Goal: Task Accomplishment & Management: Complete application form

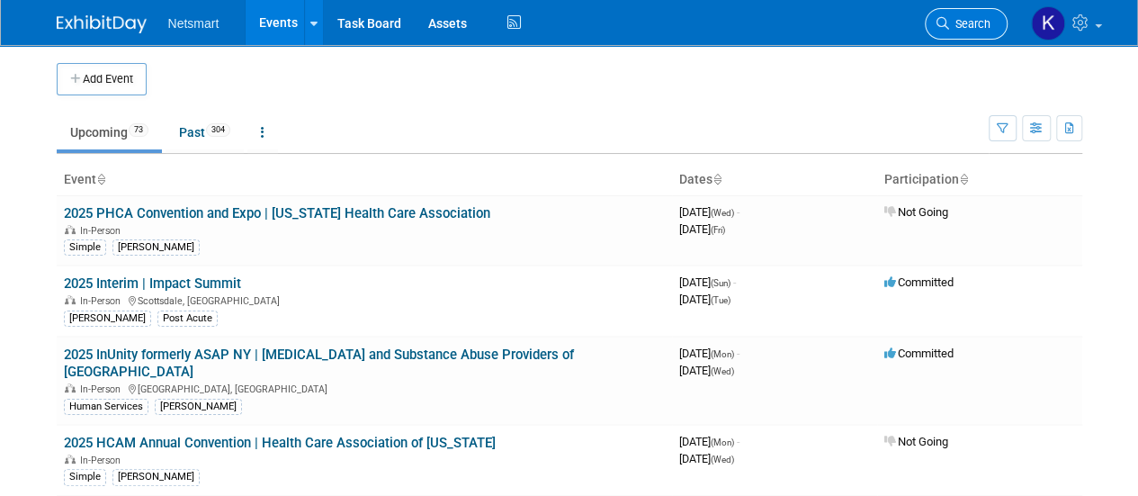
click at [966, 19] on span "Search" at bounding box center [969, 23] width 41 height 13
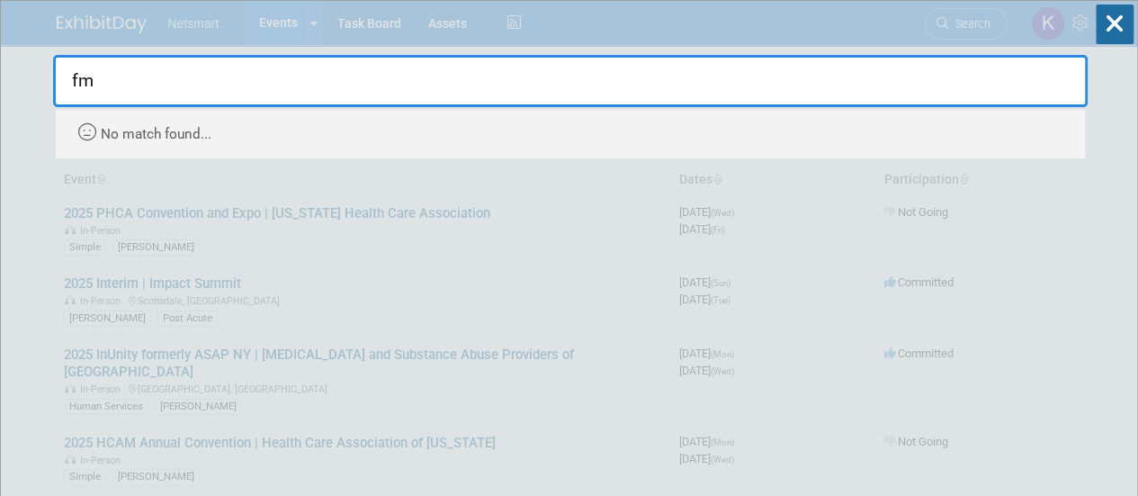
type input "f"
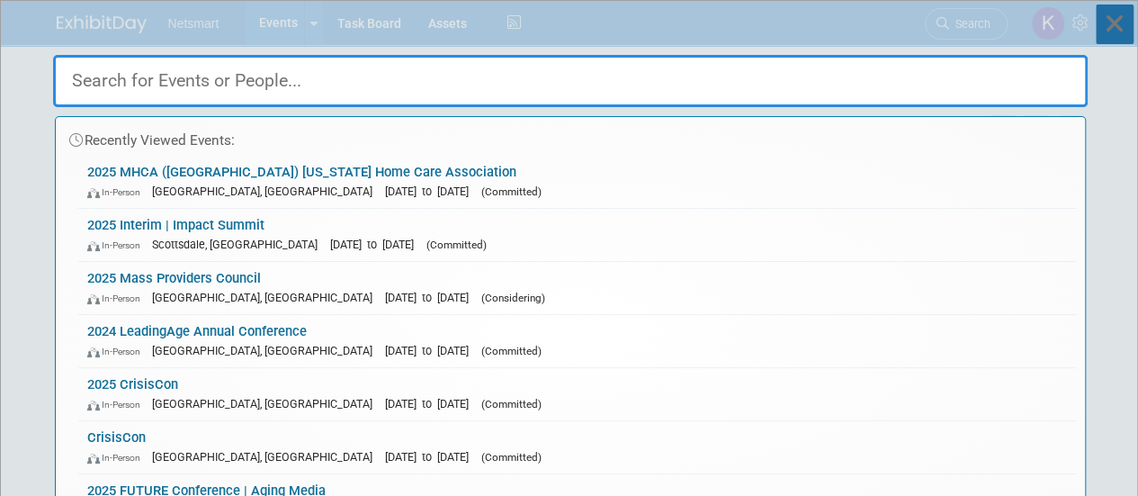
click at [1101, 31] on icon at bounding box center [1115, 24] width 38 height 40
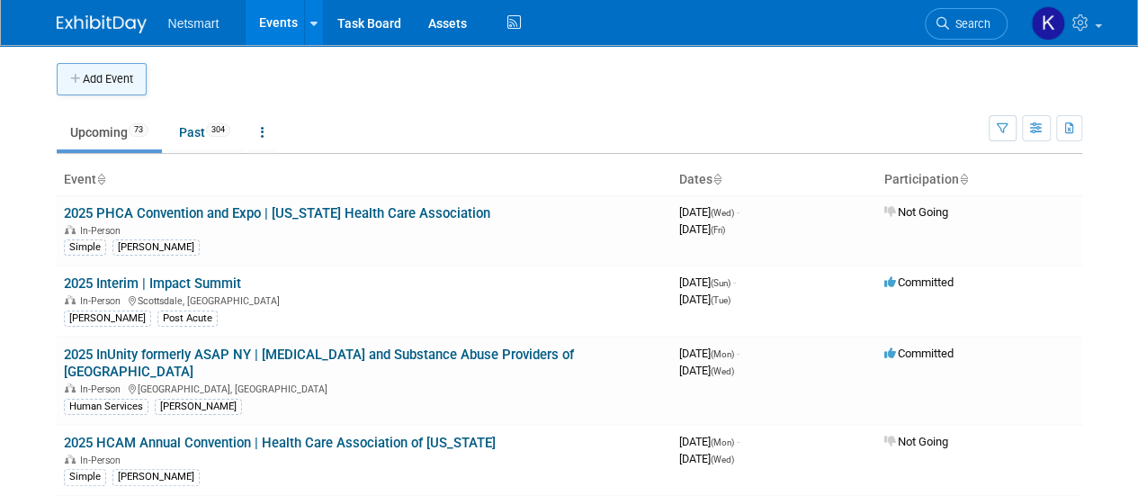
click at [96, 82] on button "Add Event" at bounding box center [102, 79] width 90 height 32
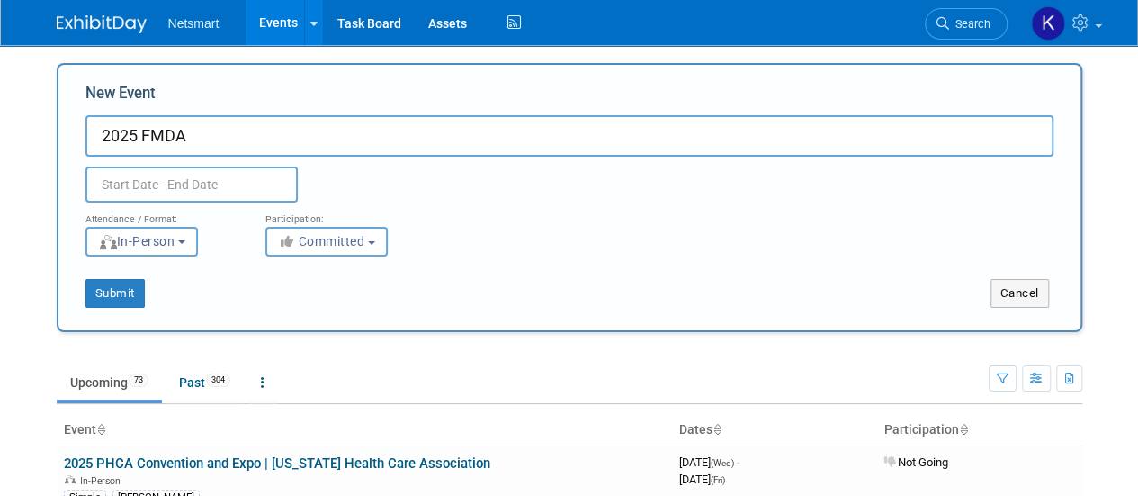
type input "2025 FMDA"
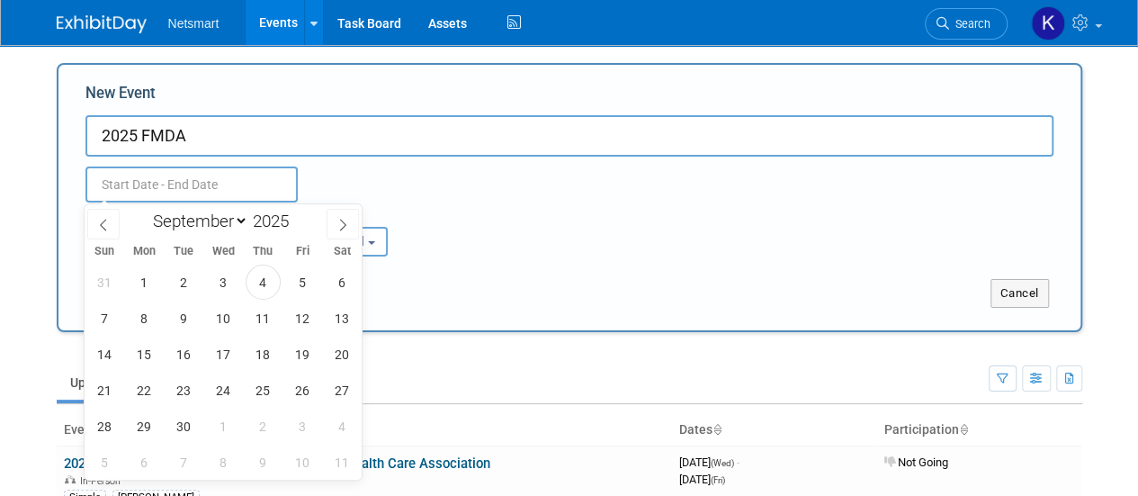
click at [202, 175] on input "text" at bounding box center [191, 184] width 212 height 36
click at [335, 224] on span at bounding box center [343, 224] width 32 height 31
select select "9"
click at [272, 400] on span "23" at bounding box center [263, 390] width 35 height 35
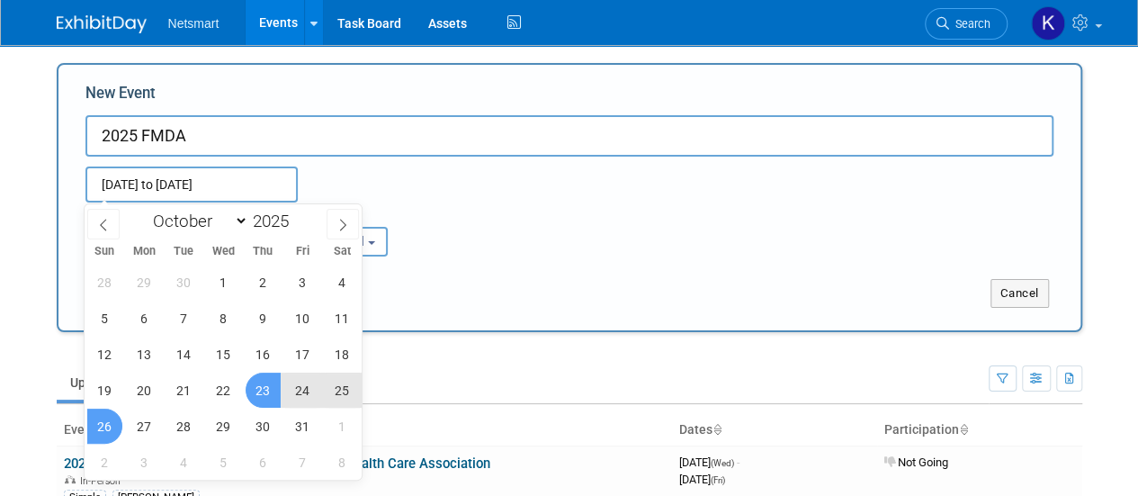
click at [113, 423] on span "26" at bounding box center [104, 426] width 35 height 35
type input "[DATE] to [DATE]"
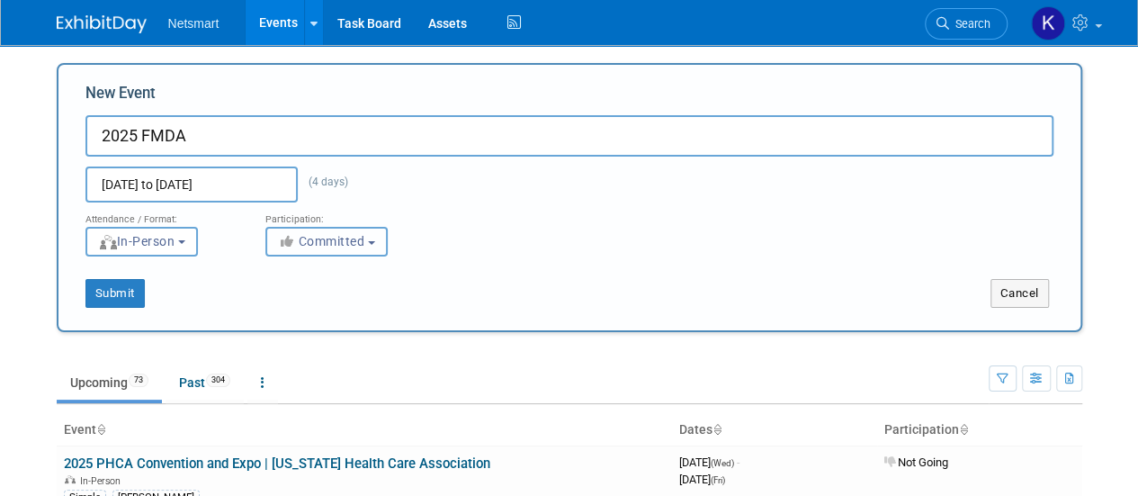
click at [301, 246] on span "Committed" at bounding box center [321, 241] width 87 height 14
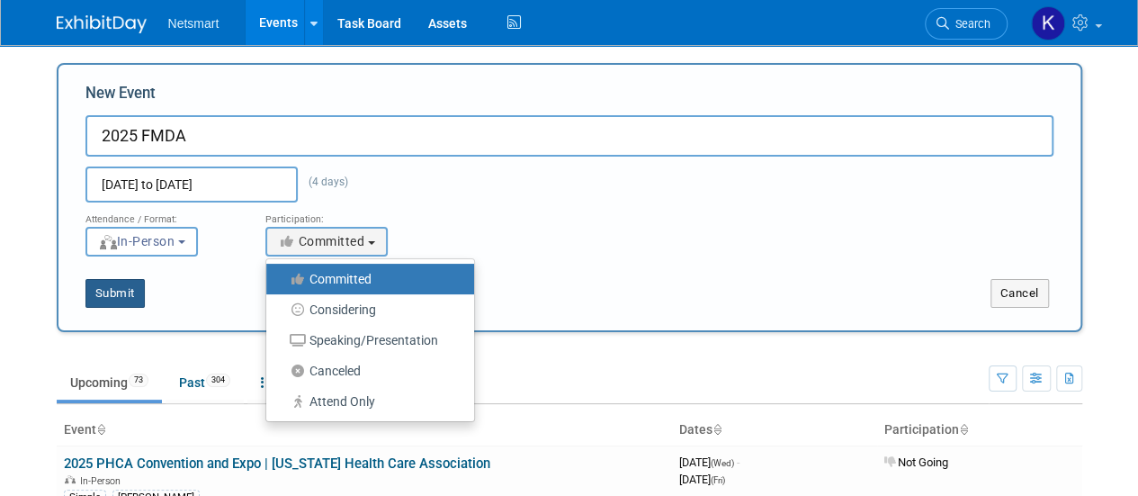
click at [111, 280] on button "Submit" at bounding box center [114, 293] width 59 height 29
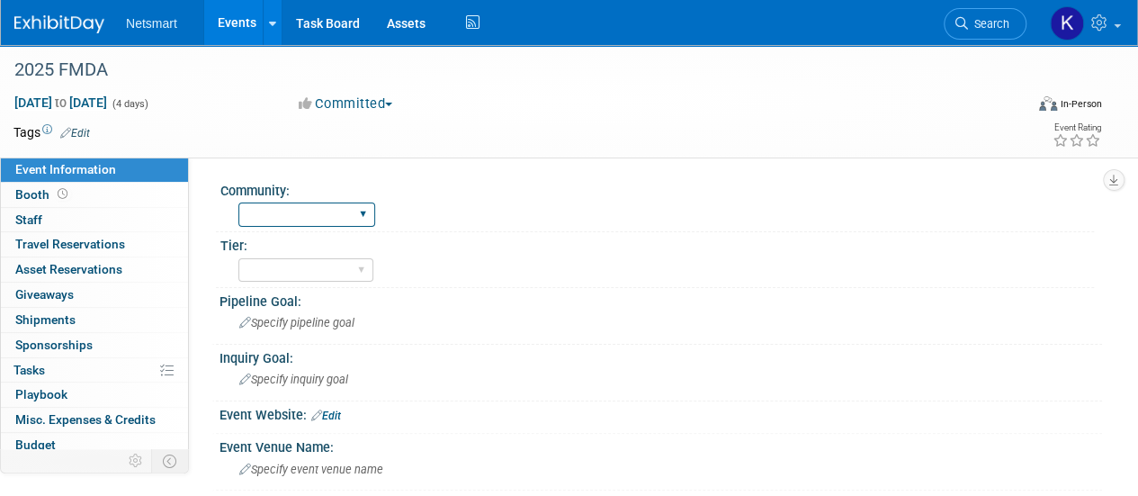
click at [277, 212] on select "Human Services Post Acute Public Sector CareDimensions Specialty Practice [PERS…" at bounding box center [306, 214] width 137 height 24
select select "Specialty Practice"
click at [238, 202] on select "Human Services Post Acute Public Sector CareDimensions Specialty Practice [PERS…" at bounding box center [306, 214] width 137 height 24
click at [288, 269] on select "1 2 3" at bounding box center [305, 270] width 135 height 24
select select "3"
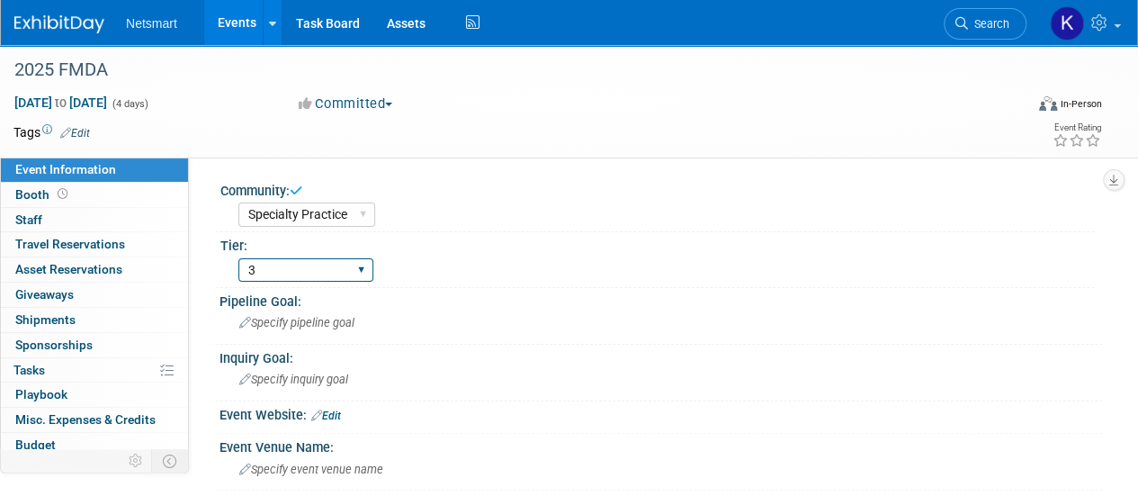
click at [238, 258] on select "1 2 3" at bounding box center [305, 270] width 135 height 24
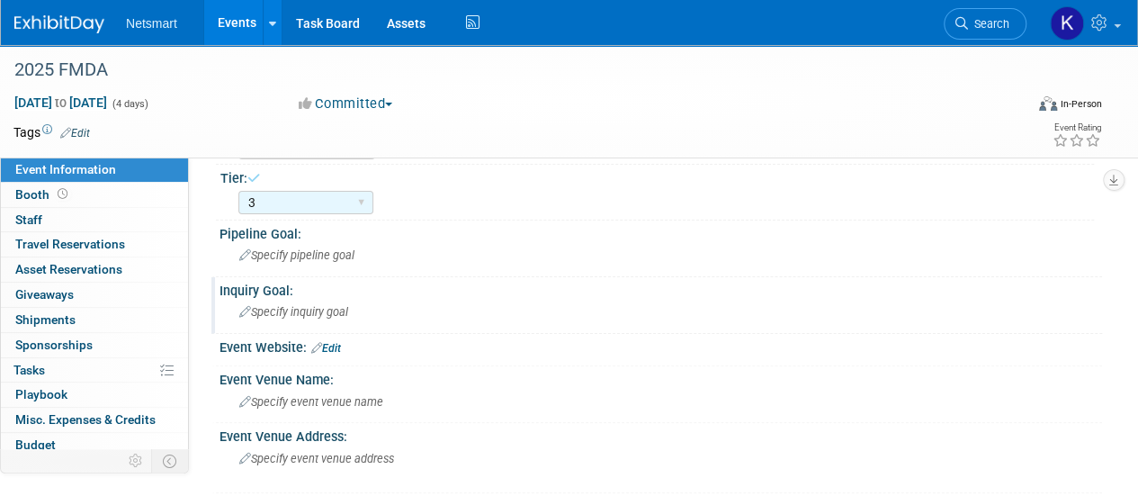
scroll to position [70, 0]
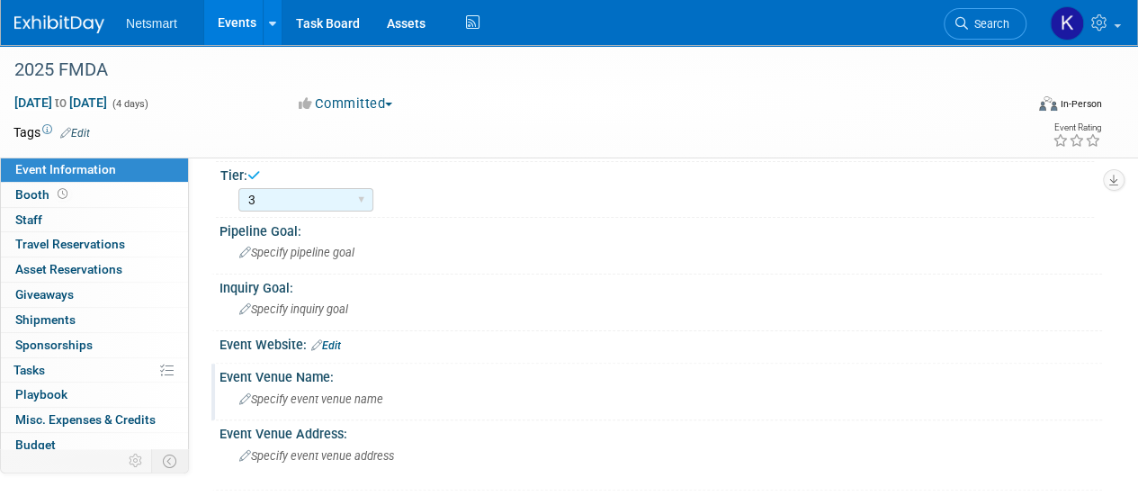
click at [293, 396] on span "Specify event venue name" at bounding box center [311, 398] width 144 height 13
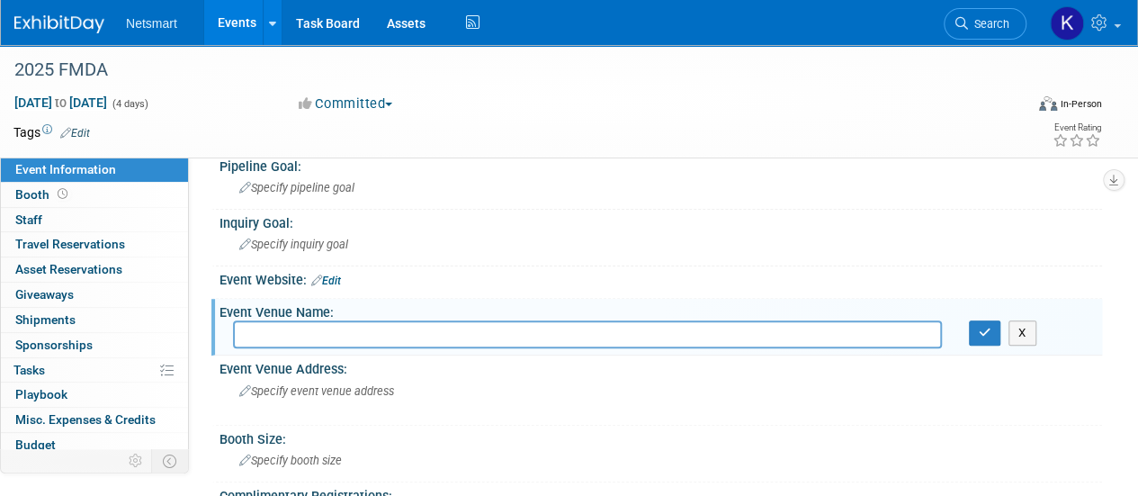
scroll to position [137, 0]
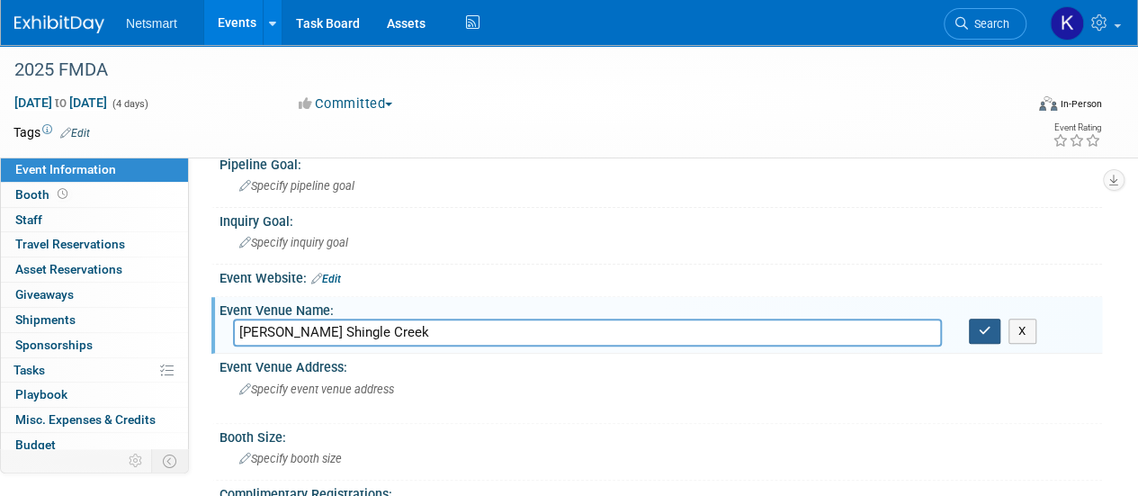
type input "Rosen Shingle Creek"
click at [983, 328] on icon "button" at bounding box center [985, 331] width 13 height 12
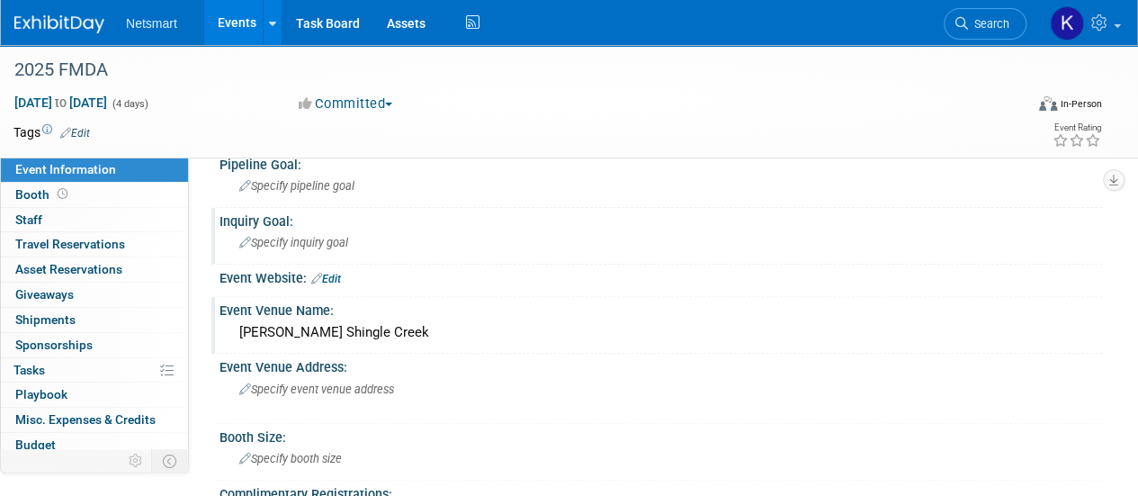
click at [301, 246] on span "Specify inquiry goal" at bounding box center [293, 242] width 109 height 13
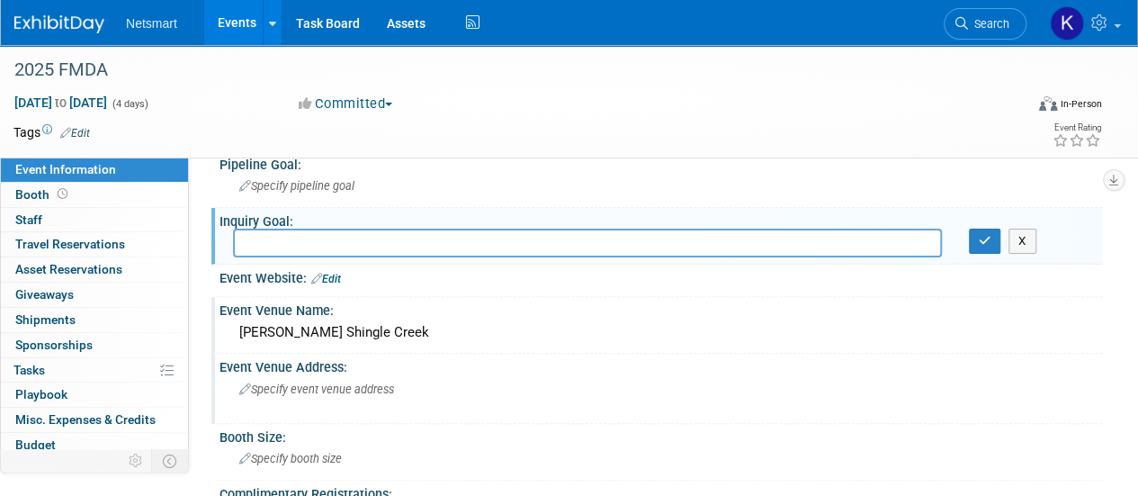
click at [309, 391] on span "Specify event venue address" at bounding box center [316, 388] width 155 height 13
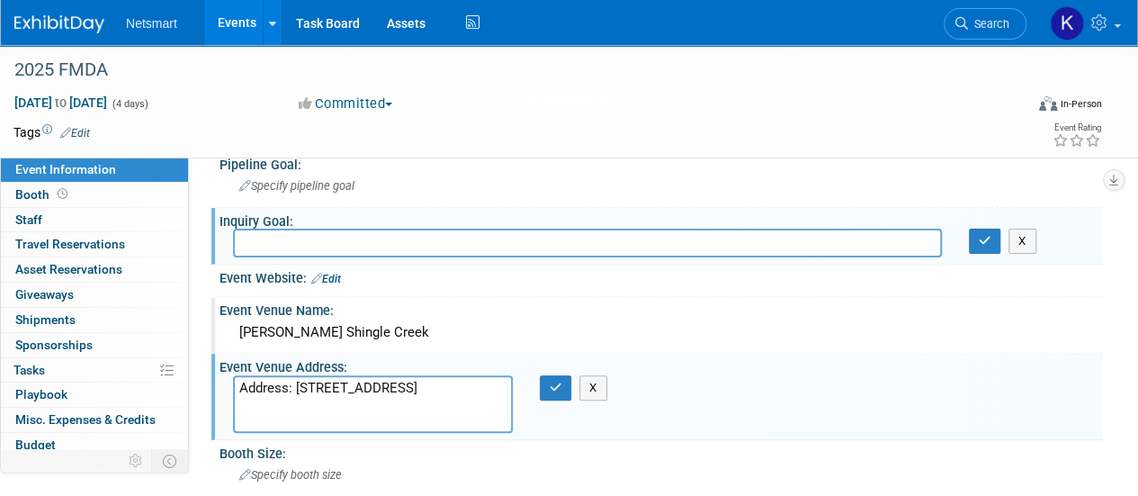
click at [292, 386] on textarea "Address: 9939 Universal Blvd, Orlando, FL 32819" at bounding box center [373, 404] width 280 height 58
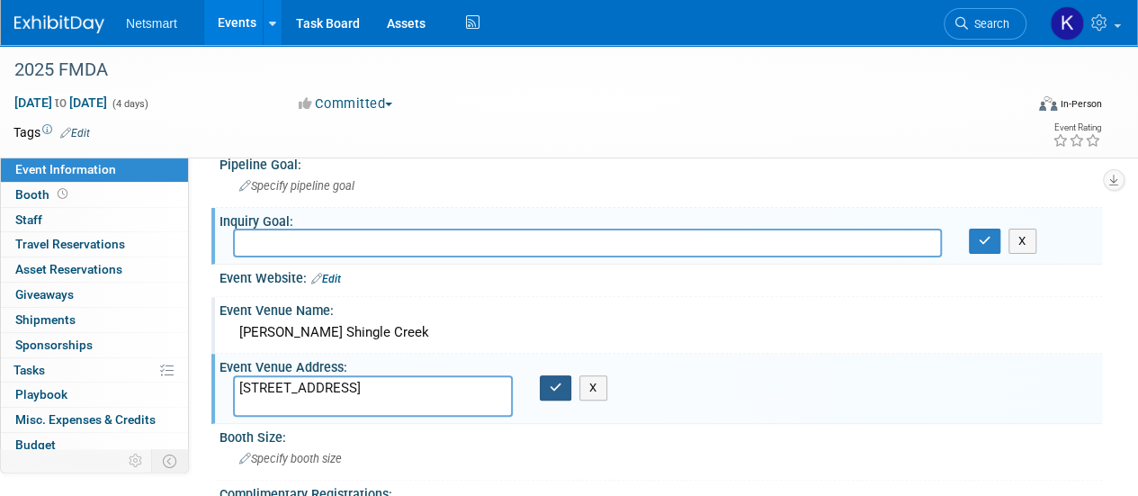
type textarea "9939 Universal Blvd, Orlando, FL 32819"
click at [545, 387] on button "button" at bounding box center [556, 387] width 32 height 25
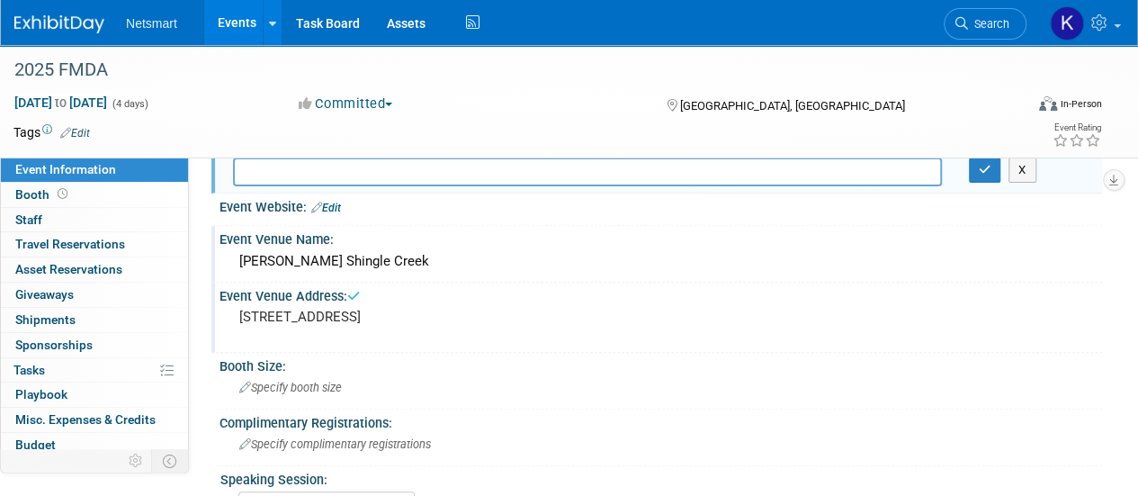
scroll to position [209, 0]
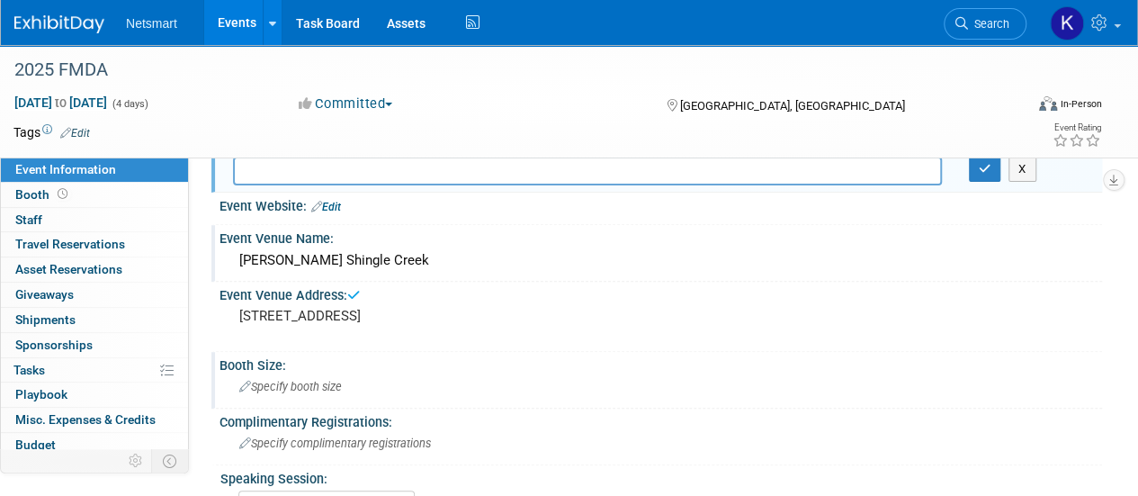
click at [334, 384] on span "Specify booth size" at bounding box center [290, 386] width 103 height 13
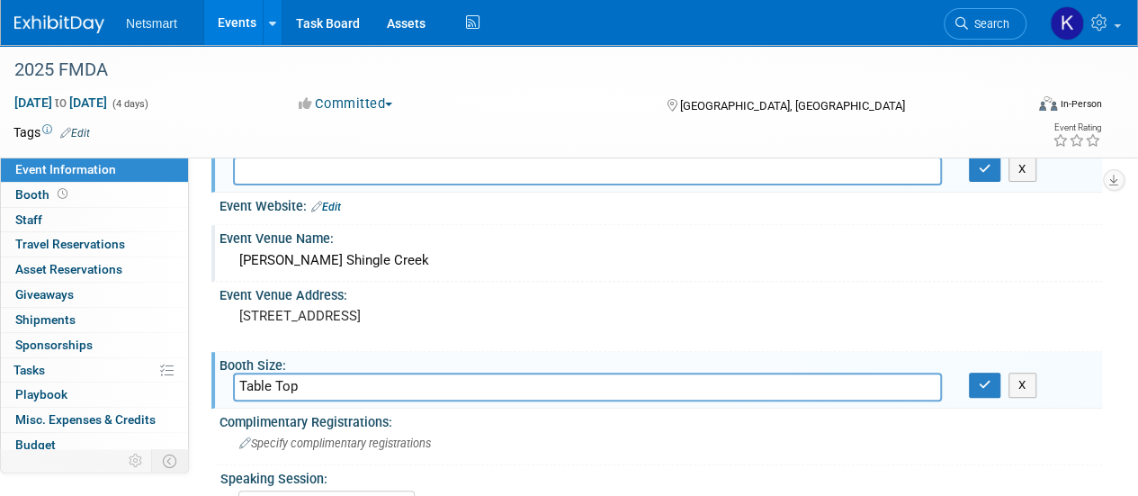
scroll to position [285, 0]
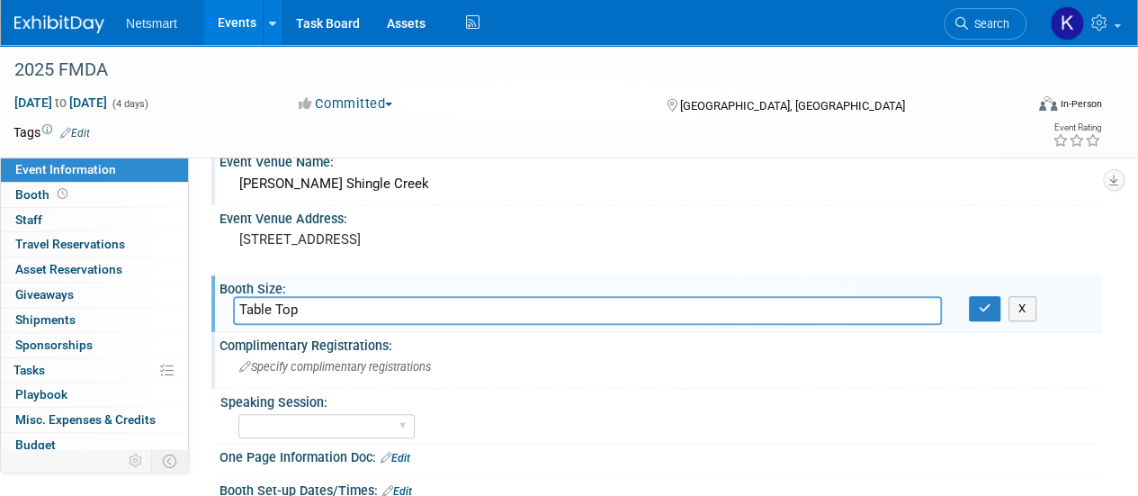
type input "Table Top"
click at [322, 361] on span "Specify complimentary registrations" at bounding box center [335, 366] width 192 height 13
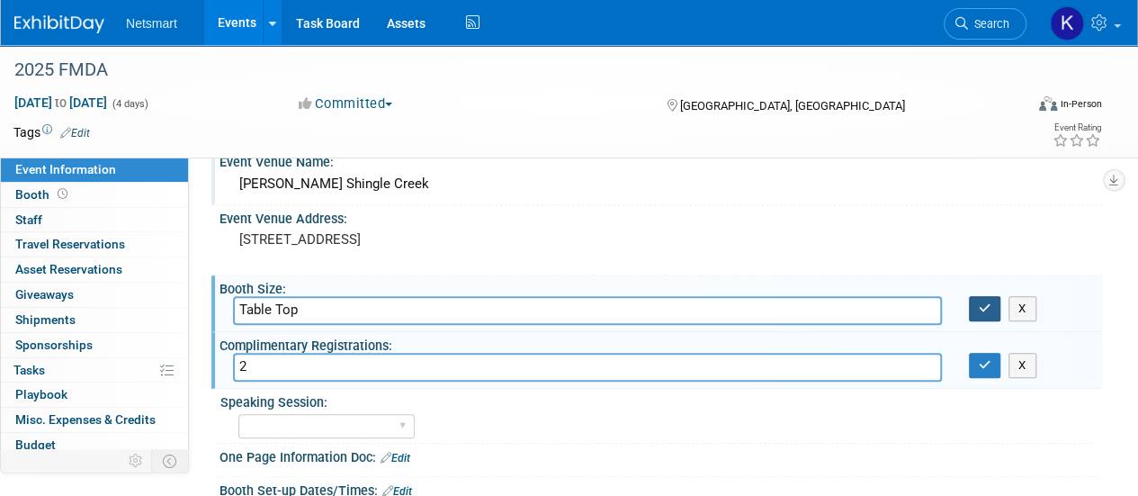
type input "2"
click at [987, 305] on icon "button" at bounding box center [985, 308] width 13 height 12
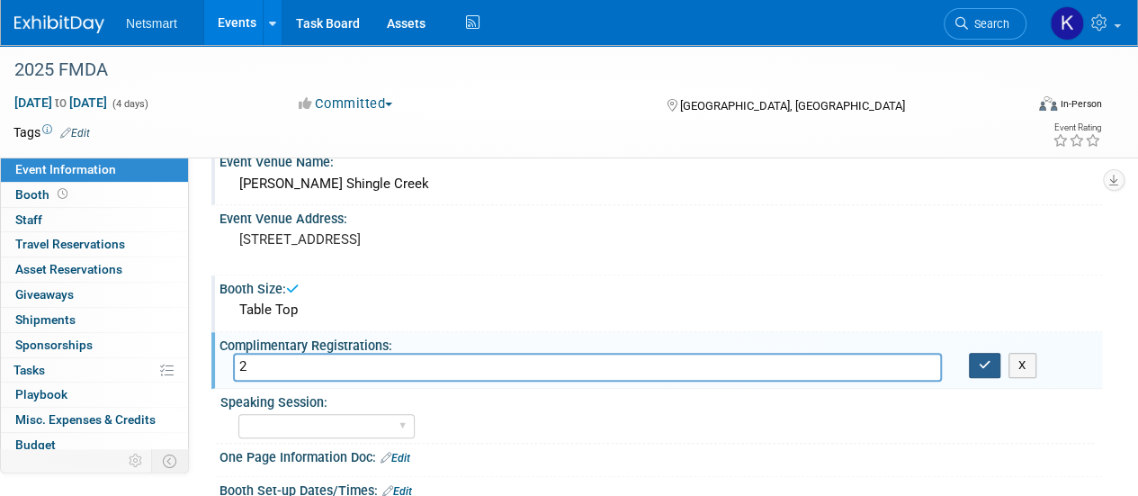
click at [974, 356] on button "button" at bounding box center [985, 365] width 32 height 25
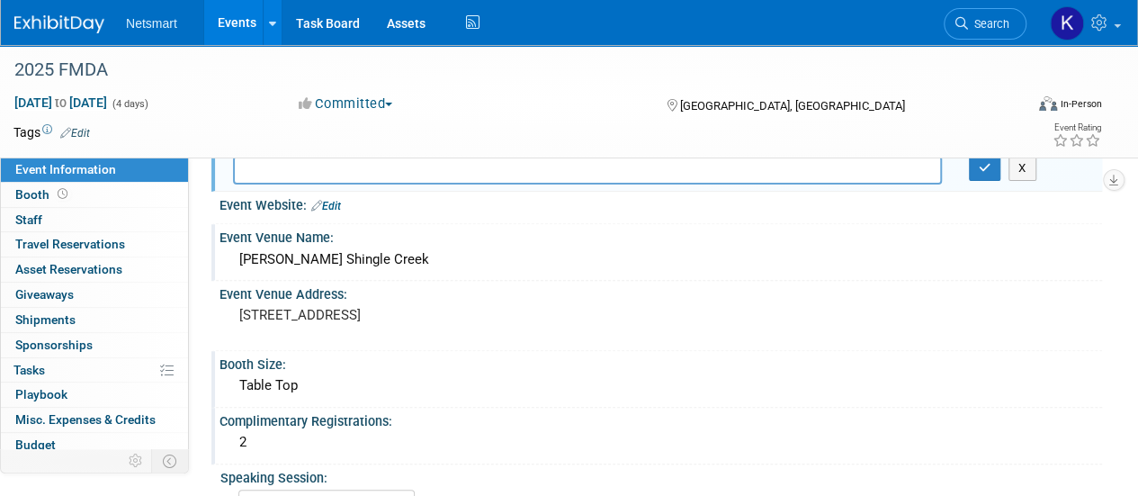
scroll to position [144, 0]
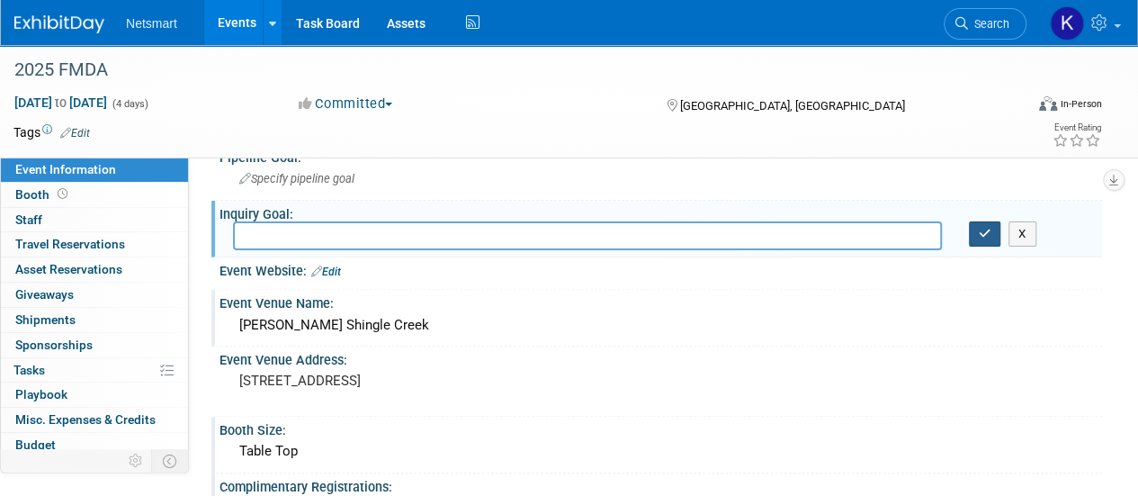
click at [984, 228] on icon "button" at bounding box center [985, 234] width 13 height 12
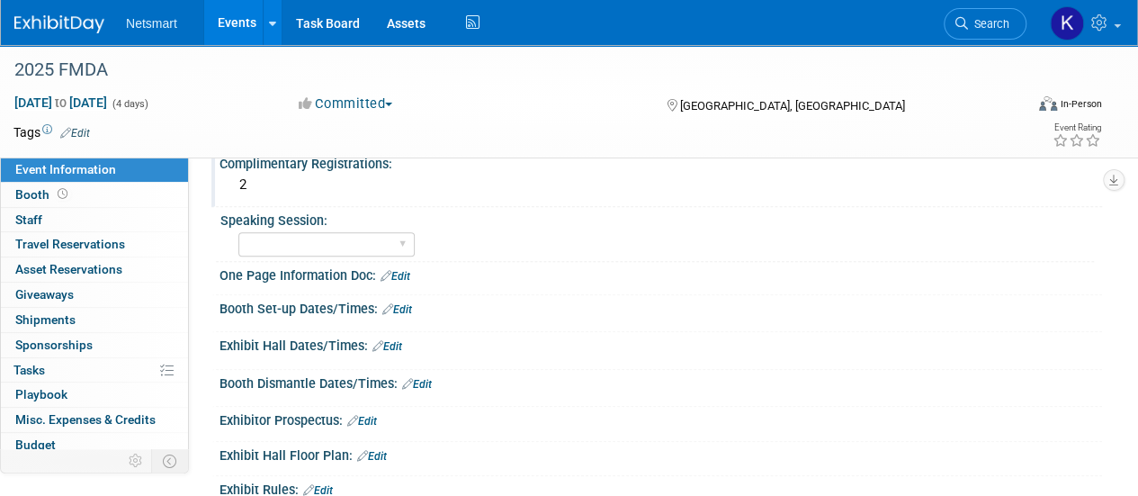
scroll to position [471, 0]
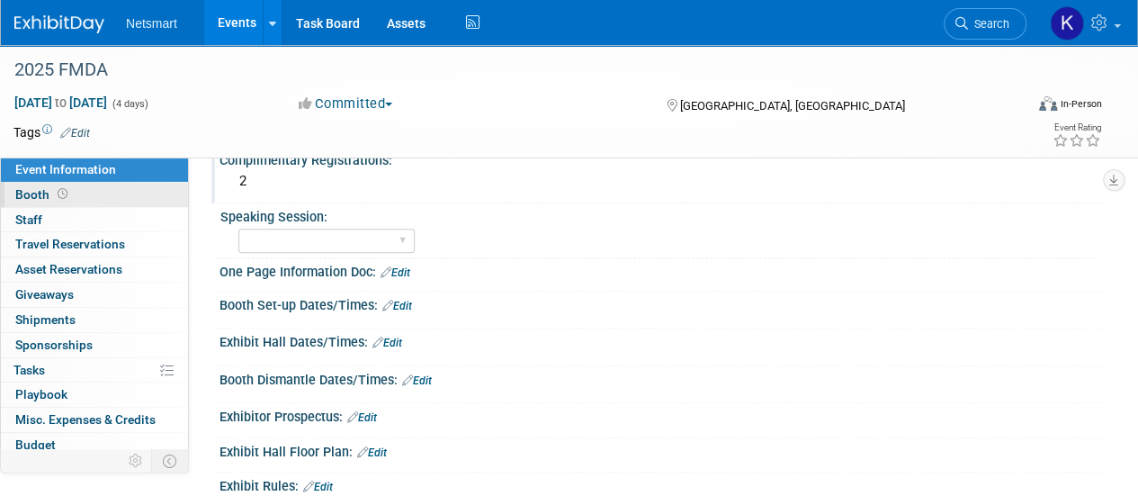
click at [138, 204] on link "Booth" at bounding box center [94, 195] width 187 height 24
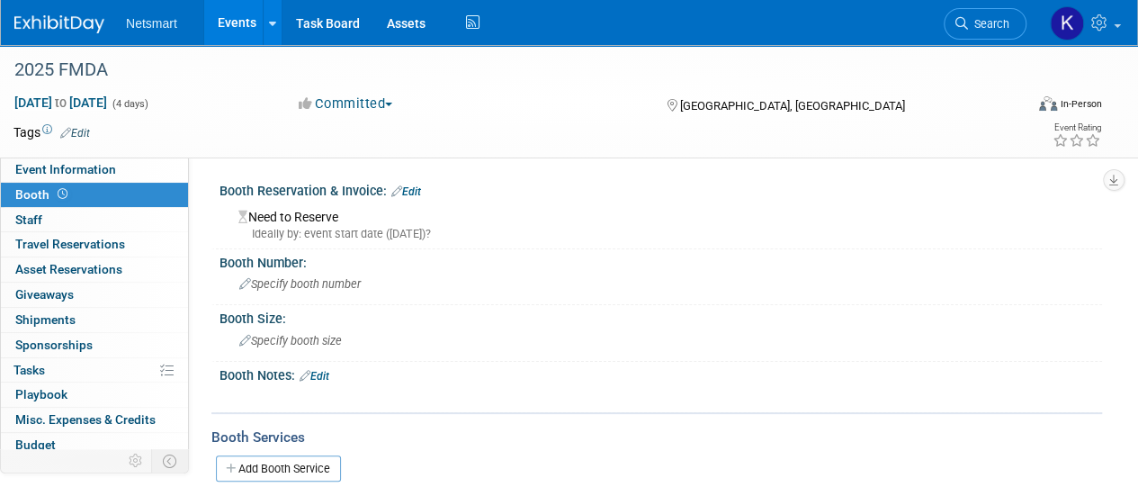
click at [418, 194] on link "Edit" at bounding box center [406, 191] width 30 height 13
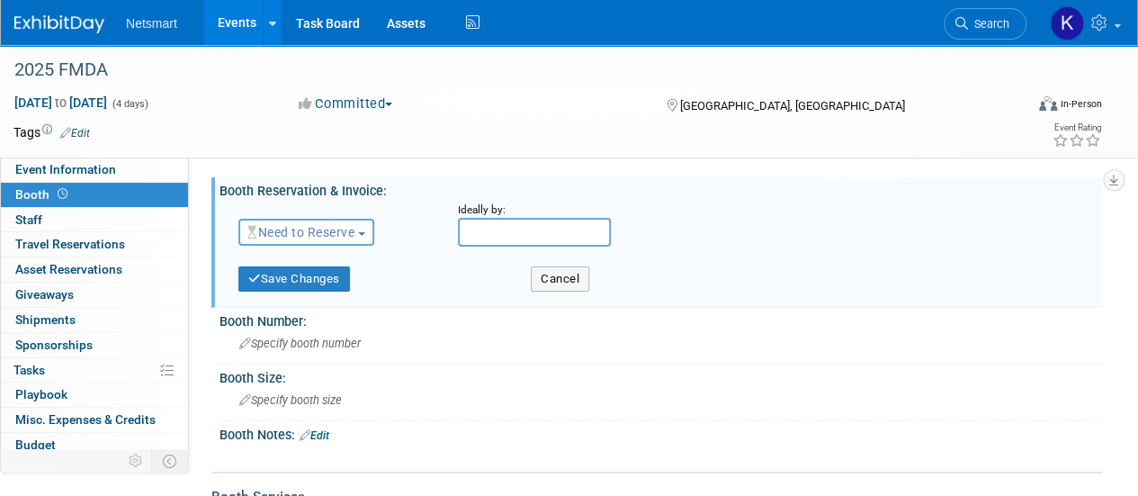
click at [316, 233] on span "Need to Reserve" at bounding box center [300, 232] width 107 height 14
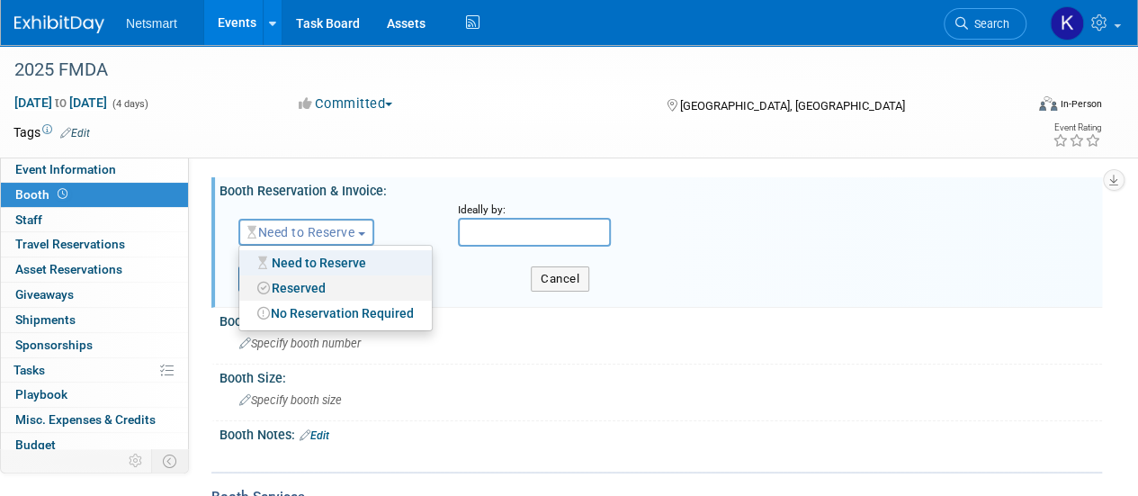
click at [306, 287] on link "Reserved" at bounding box center [335, 287] width 193 height 25
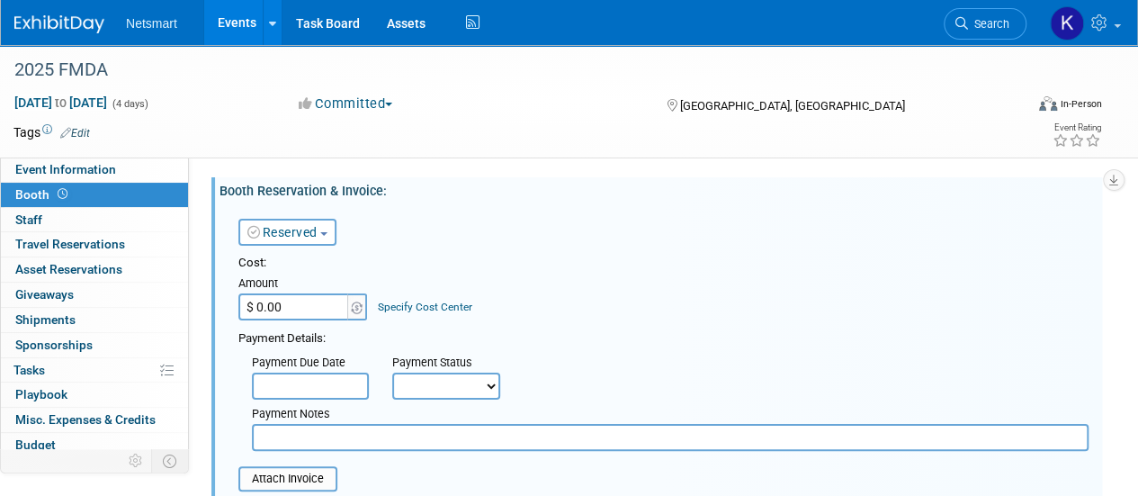
click at [319, 310] on input "$ 0.00" at bounding box center [294, 306] width 112 height 27
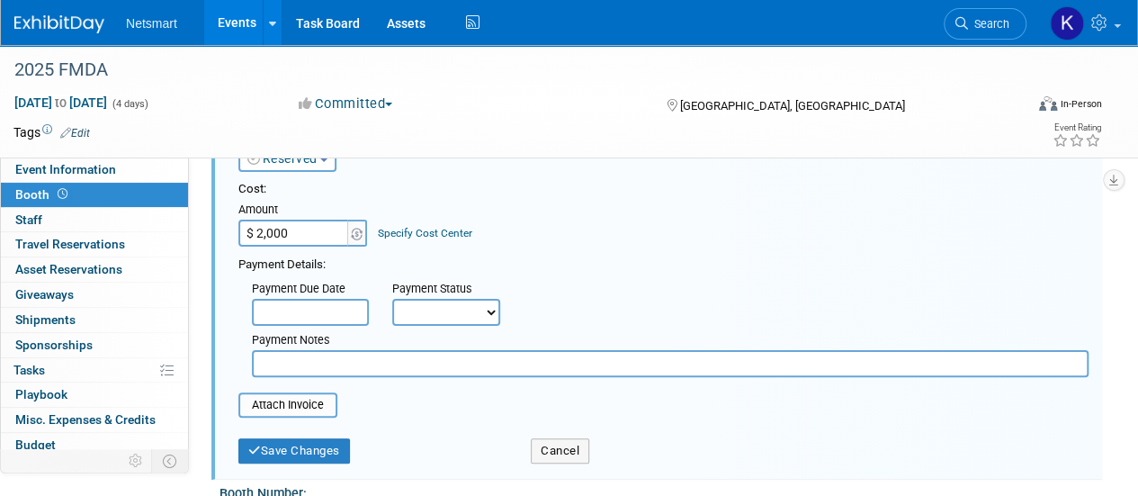
scroll to position [76, 0]
type input "$ 2,000.00"
click at [292, 453] on button "Save Changes" at bounding box center [294, 448] width 112 height 25
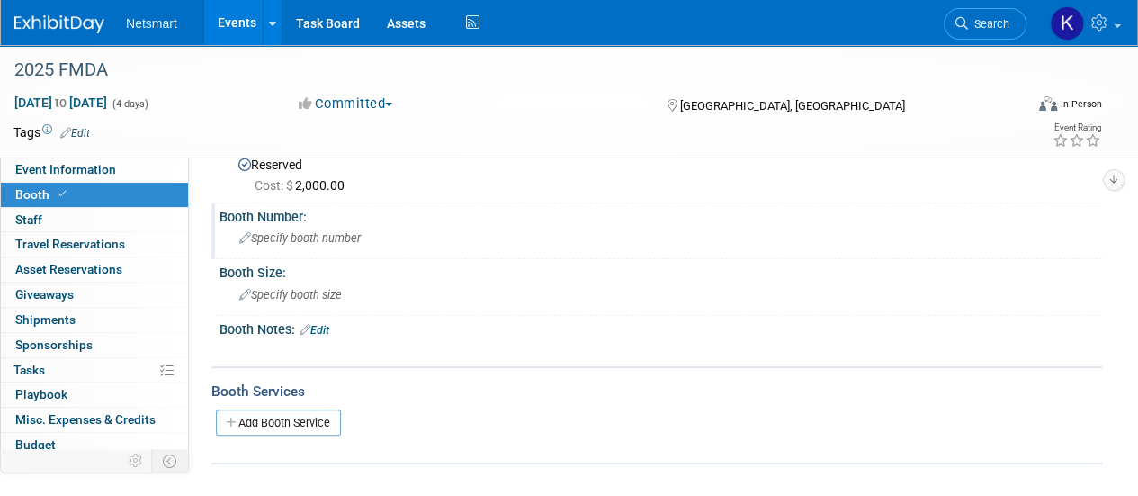
scroll to position [0, 0]
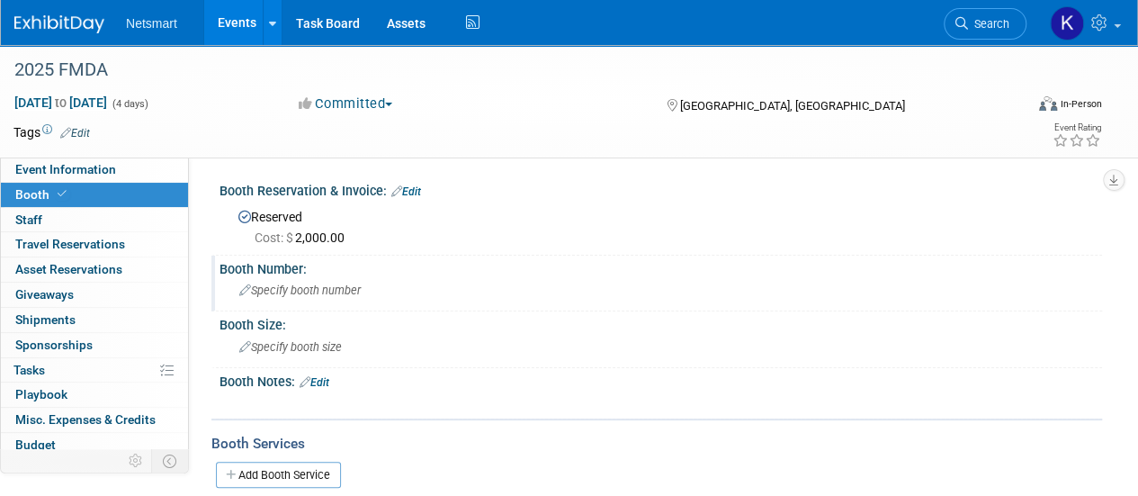
click at [337, 276] on div "Specify booth number" at bounding box center [661, 290] width 856 height 28
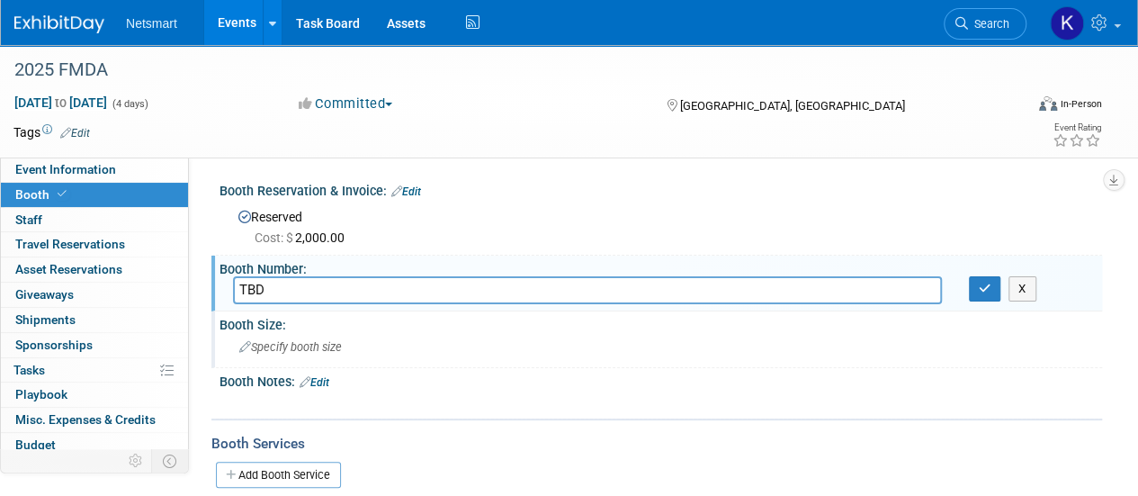
type input "TBD"
click at [276, 334] on div "Specify booth size" at bounding box center [661, 347] width 856 height 28
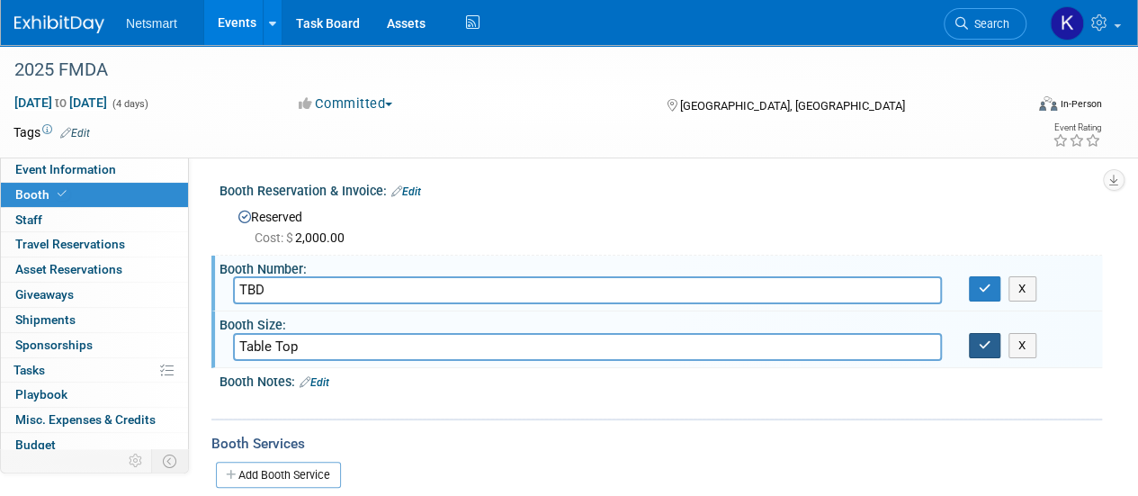
type input "Table Top"
click at [982, 350] on button "button" at bounding box center [985, 345] width 32 height 25
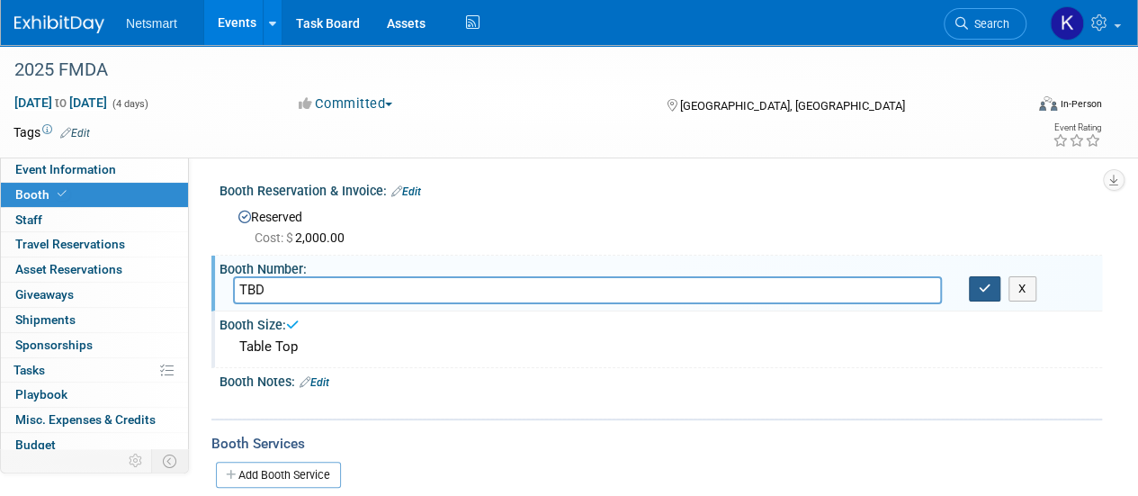
click at [976, 282] on button "button" at bounding box center [985, 288] width 32 height 25
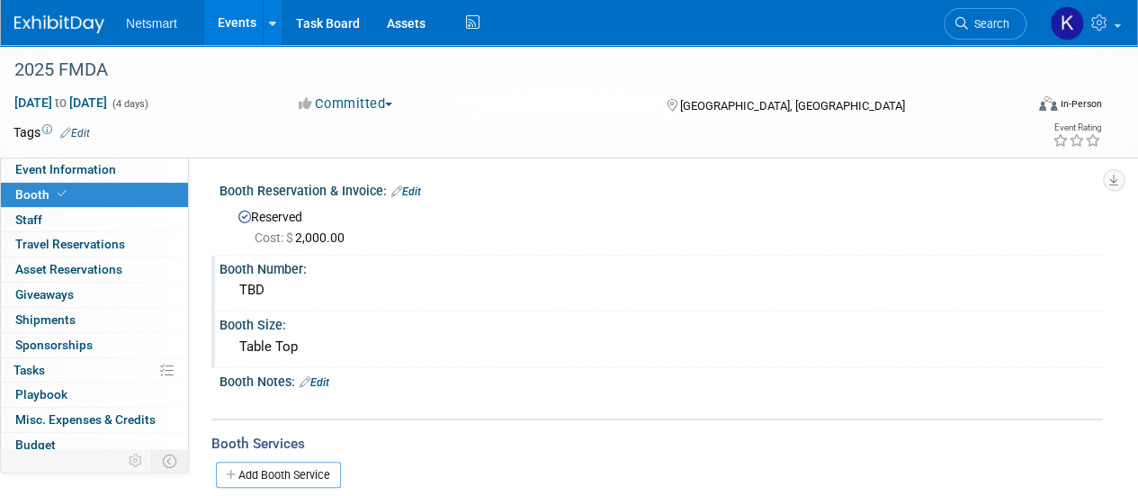
click at [268, 273] on div "Booth Number:" at bounding box center [661, 267] width 883 height 22
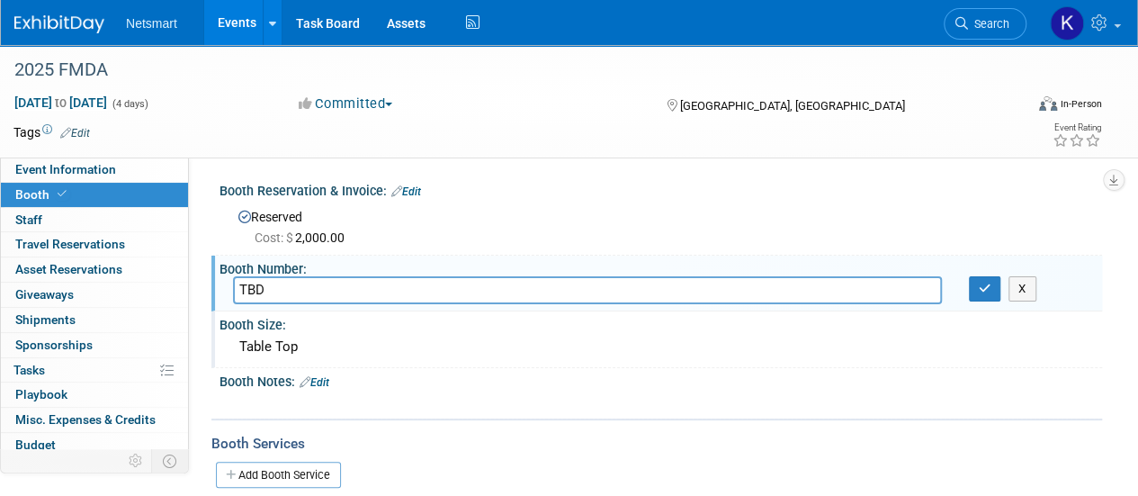
click at [243, 339] on div "Table Top" at bounding box center [661, 347] width 856 height 28
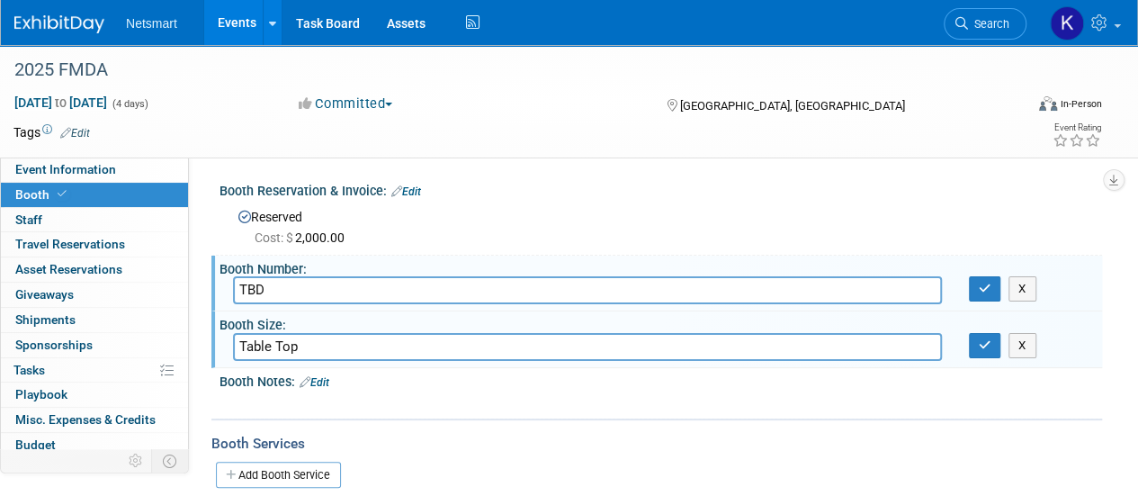
click at [243, 339] on input "Table Top" at bounding box center [587, 347] width 709 height 28
click at [304, 345] on input "6 ft table Top" at bounding box center [587, 347] width 709 height 28
type input "6 ft table top"
click at [984, 347] on icon "button" at bounding box center [985, 345] width 13 height 12
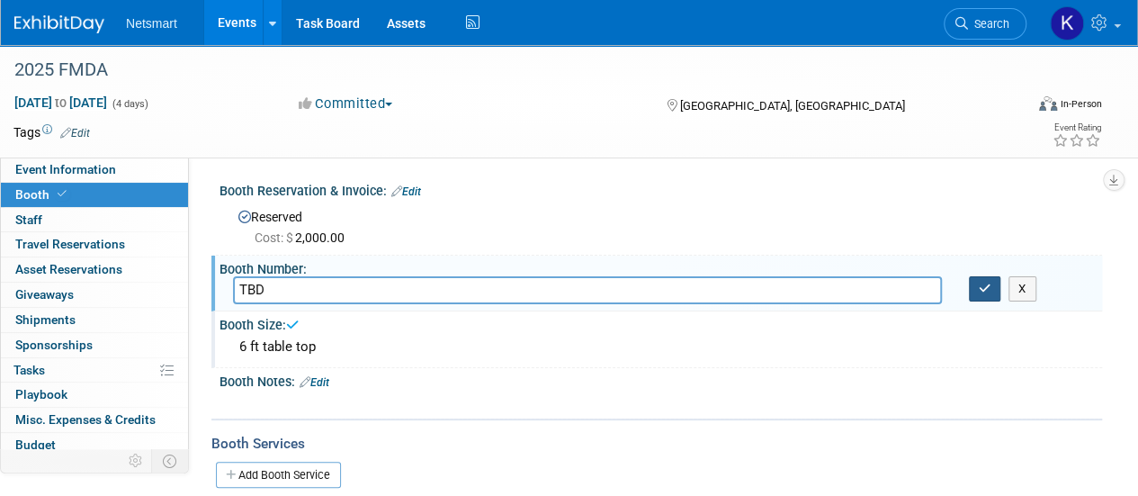
click at [983, 283] on icon "button" at bounding box center [985, 289] width 13 height 12
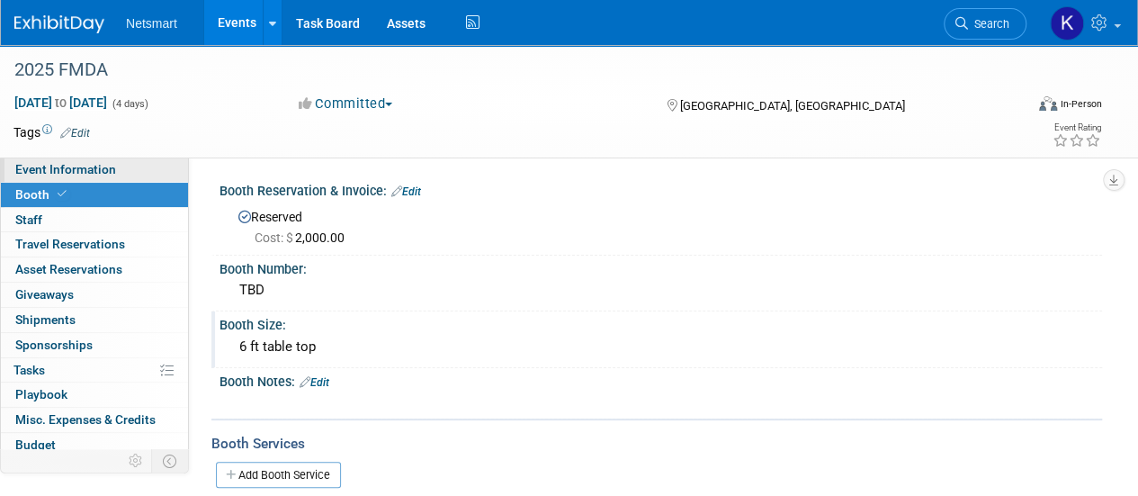
click at [135, 170] on link "Event Information" at bounding box center [94, 169] width 187 height 24
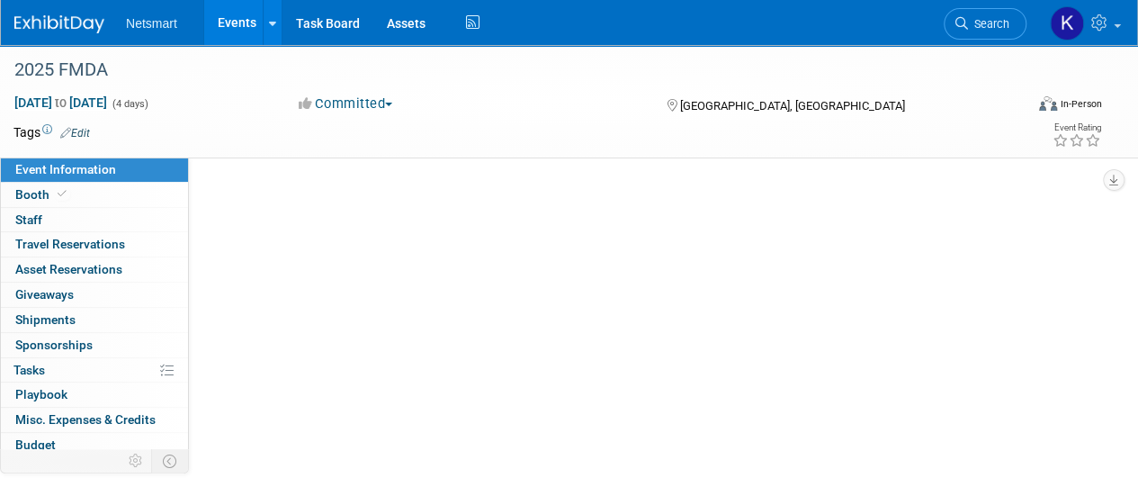
select select "Specialty Practice"
select select "3"
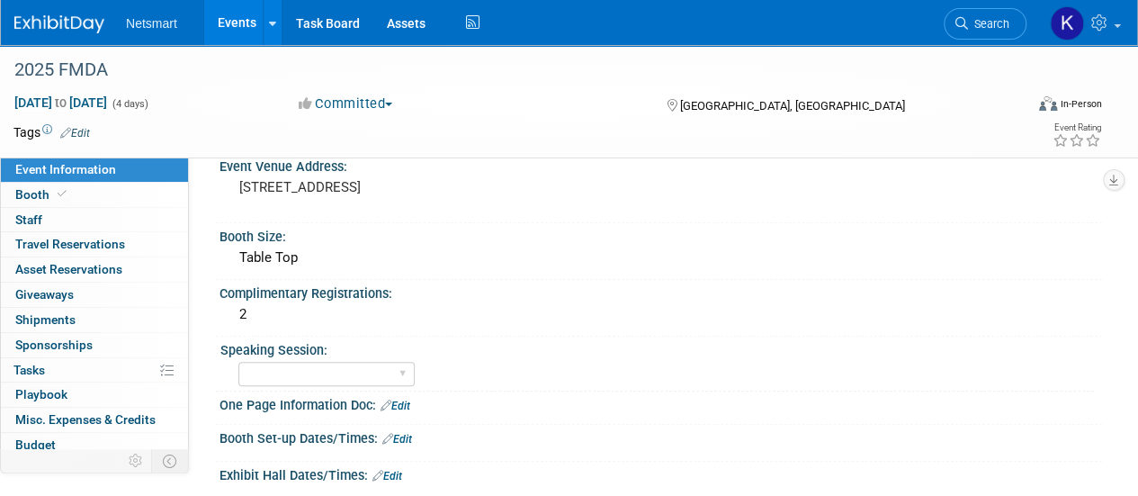
scroll to position [437, 0]
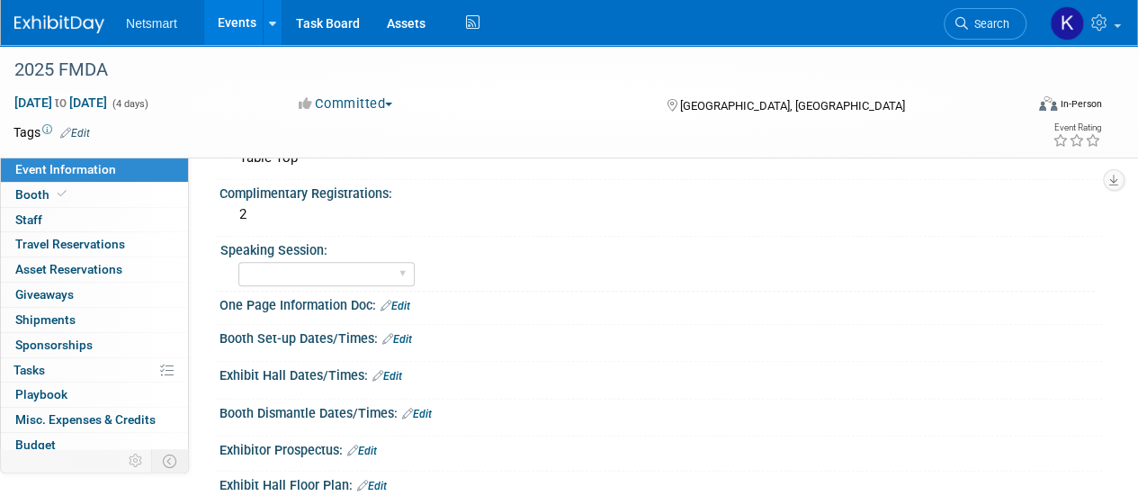
click at [401, 373] on link "Edit" at bounding box center [388, 376] width 30 height 13
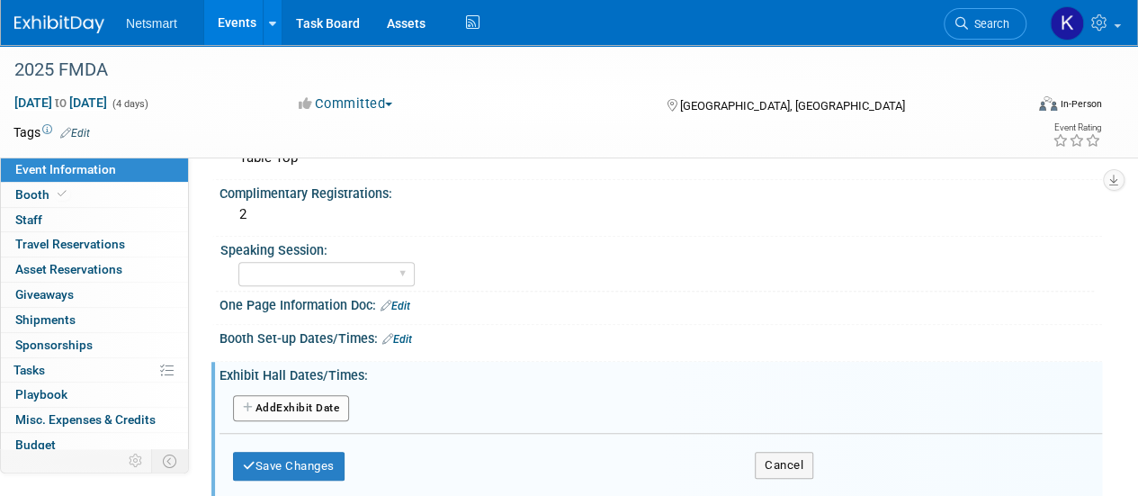
click at [405, 333] on link "Edit" at bounding box center [397, 339] width 30 height 13
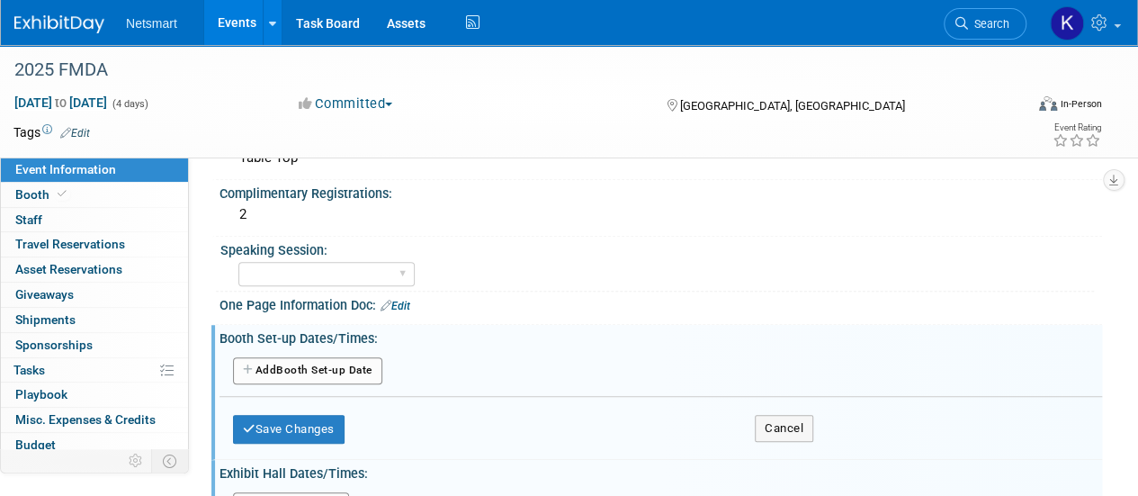
click at [355, 362] on button "Add Another Booth Set-up Date" at bounding box center [307, 370] width 149 height 27
select select "9"
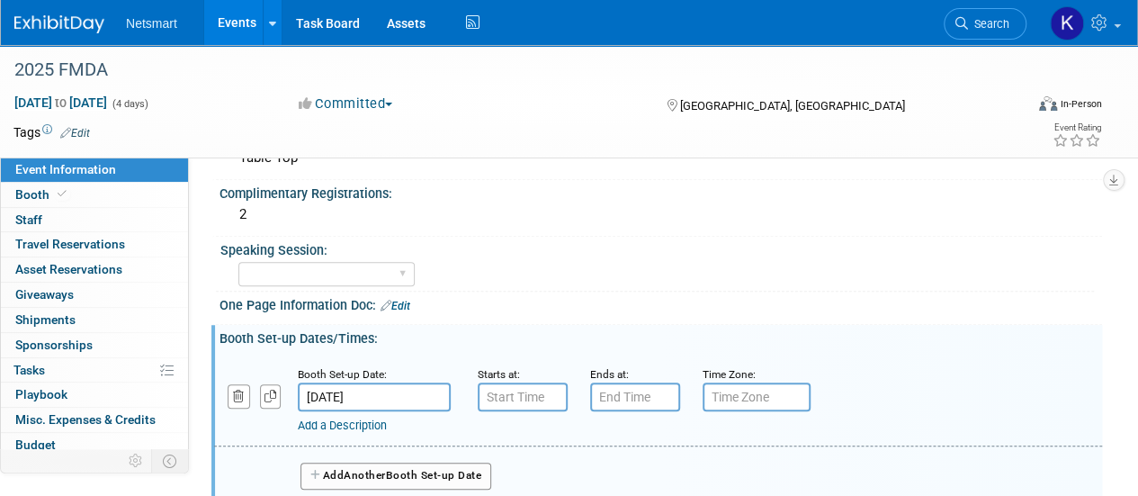
click at [393, 397] on input "[DATE]" at bounding box center [374, 396] width 153 height 29
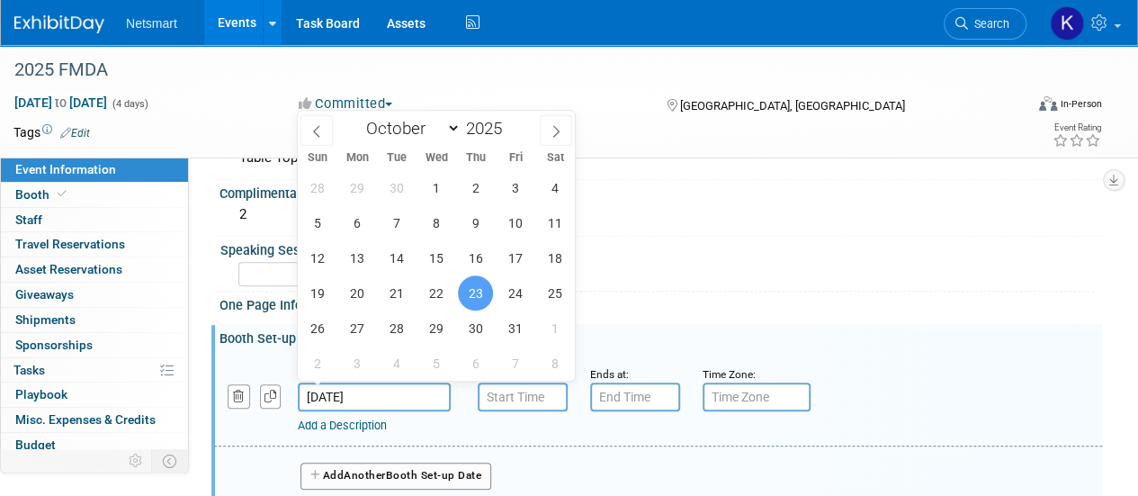
click at [531, 276] on div "28 29 30 1 2 3 4 5 6 7 8 9 10 11 12 13 14 15 16 17 18 19 20 21 22 23 24 25 26 2…" at bounding box center [436, 275] width 277 height 211
click at [519, 283] on span "24" at bounding box center [515, 292] width 35 height 35
type input "Oct 24, 2025"
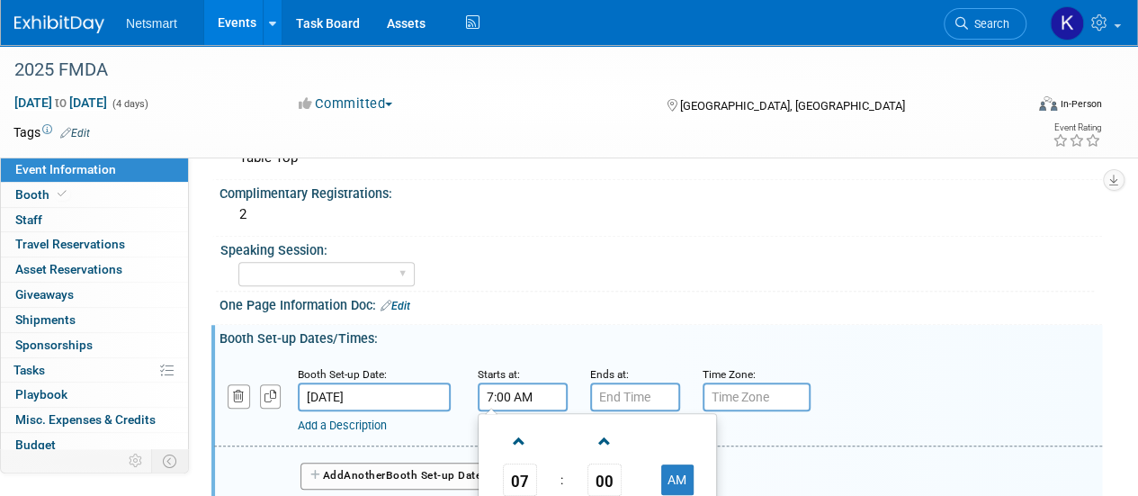
click at [525, 397] on input "7:00 AM" at bounding box center [523, 396] width 90 height 29
click at [526, 436] on span at bounding box center [519, 441] width 31 height 31
type input "10:00 AM"
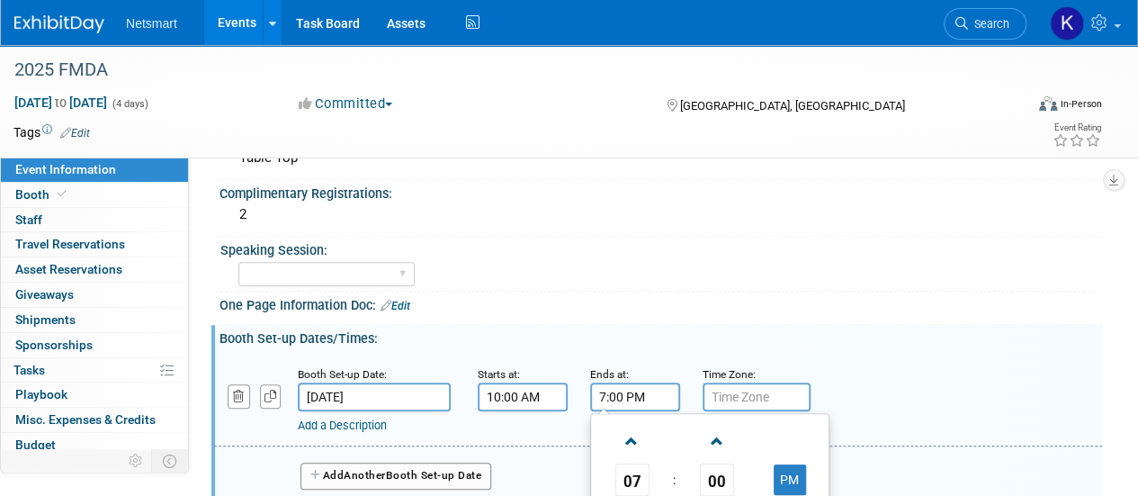
click at [634, 398] on input "7:00 PM" at bounding box center [635, 396] width 90 height 29
click at [631, 430] on span at bounding box center [631, 441] width 31 height 31
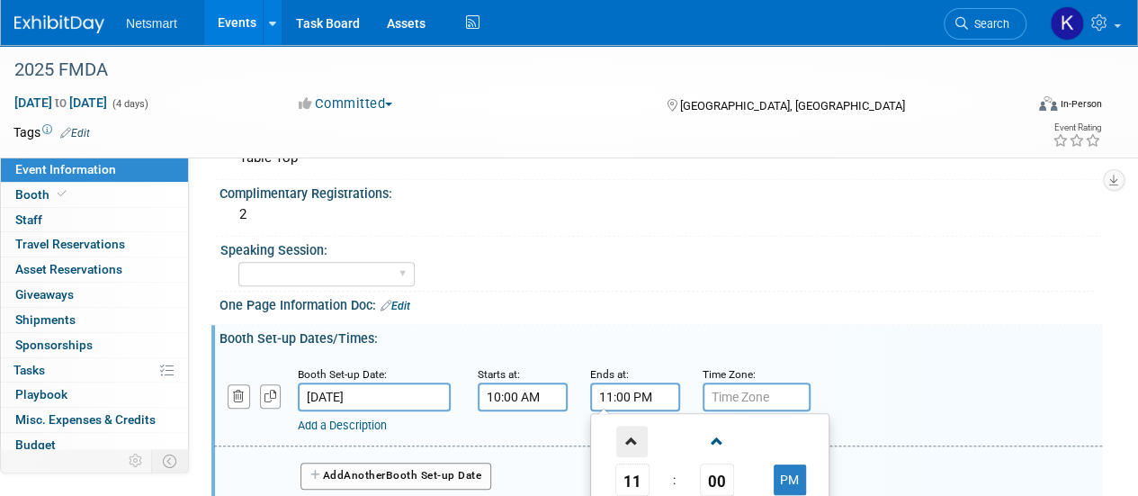
scroll to position [529, 0]
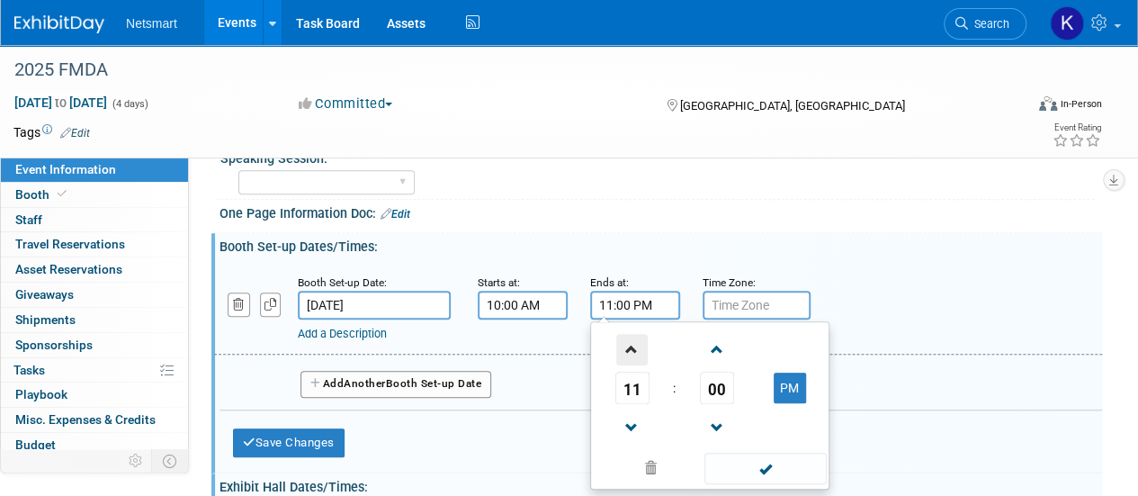
click at [619, 361] on span at bounding box center [631, 349] width 31 height 31
click at [716, 386] on span "00" at bounding box center [717, 388] width 34 height 32
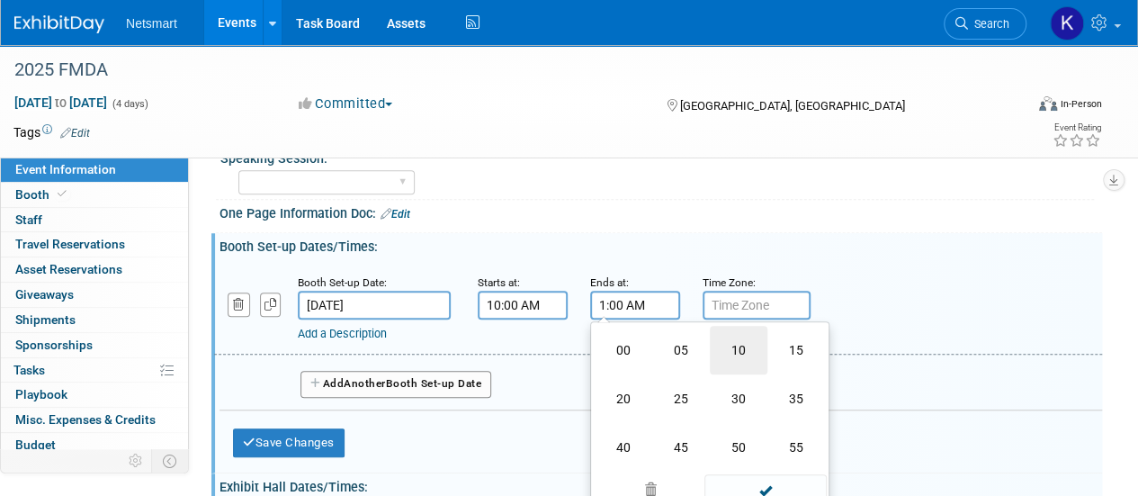
click at [729, 361] on td "10" at bounding box center [739, 350] width 58 height 49
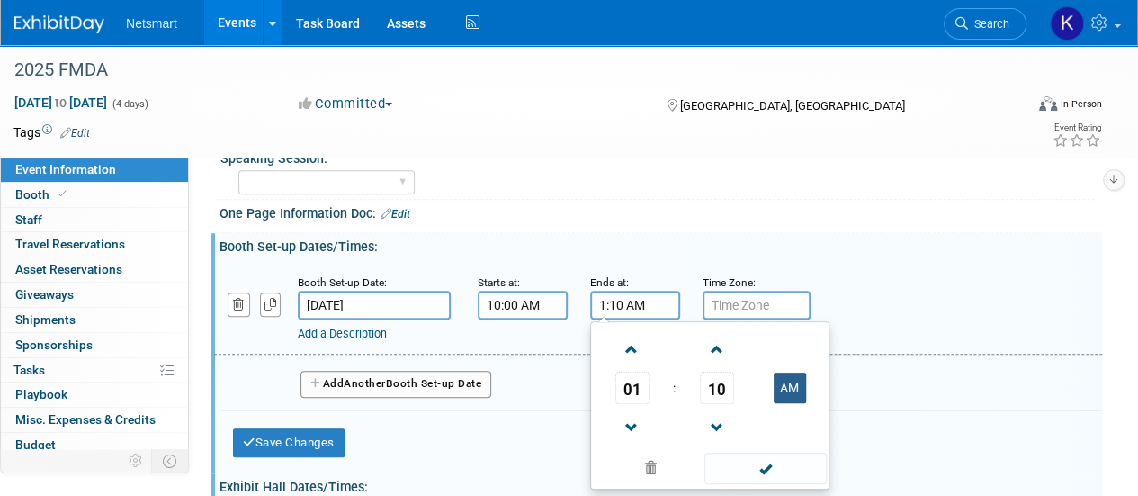
click at [796, 377] on button "AM" at bounding box center [790, 388] width 32 height 31
type input "1:10 PM"
click at [743, 479] on span at bounding box center [765, 468] width 121 height 31
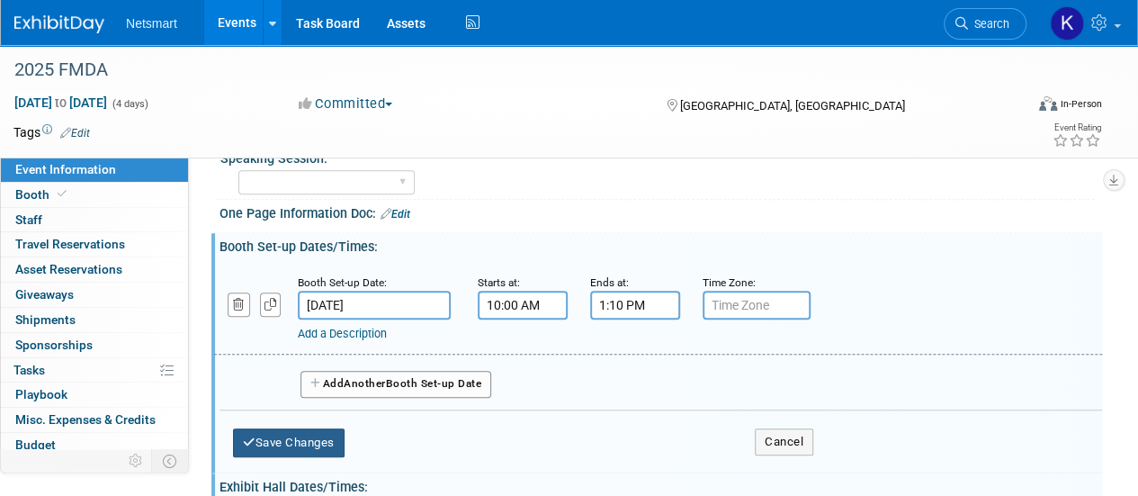
click at [277, 432] on button "Save Changes" at bounding box center [289, 442] width 112 height 29
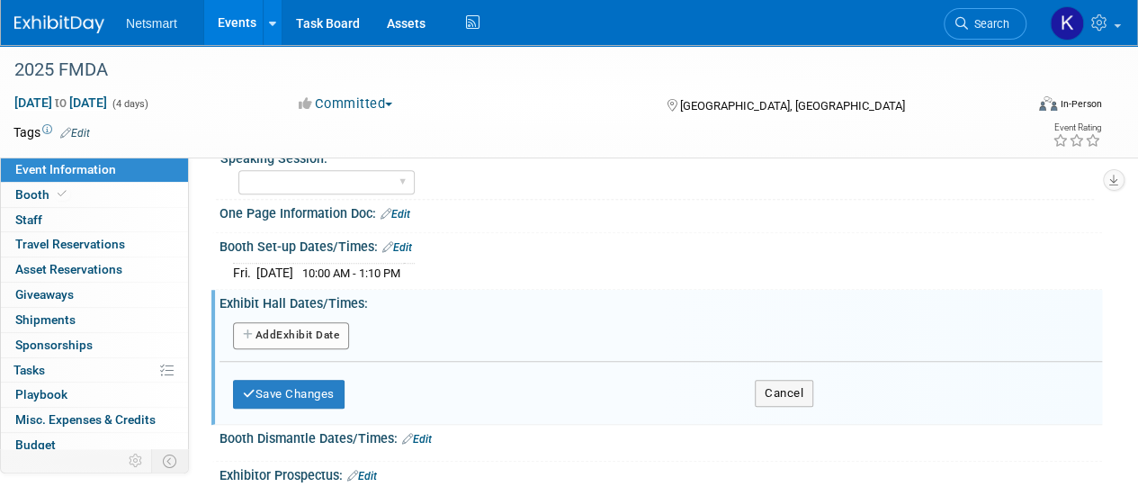
scroll to position [616, 0]
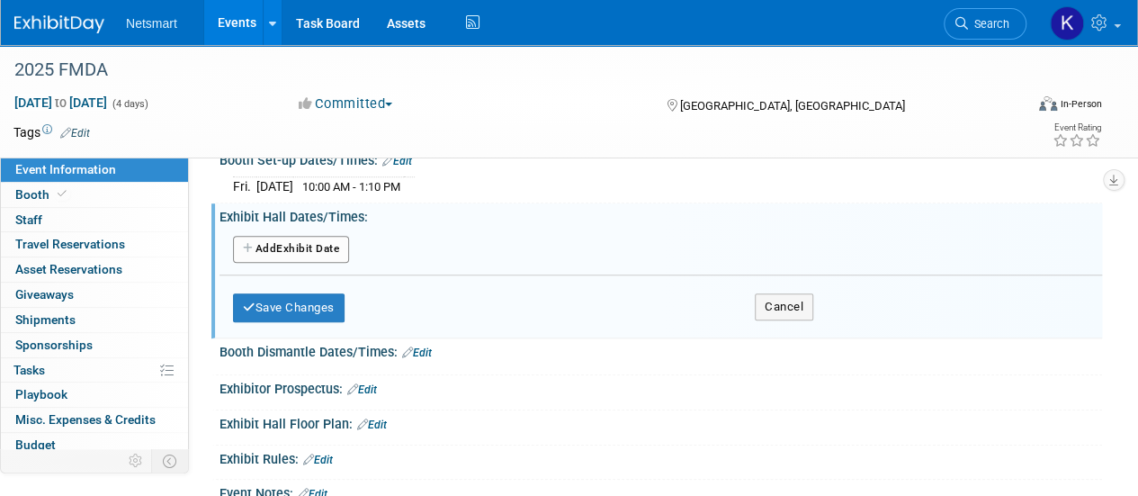
click at [418, 346] on link "Edit" at bounding box center [417, 352] width 30 height 13
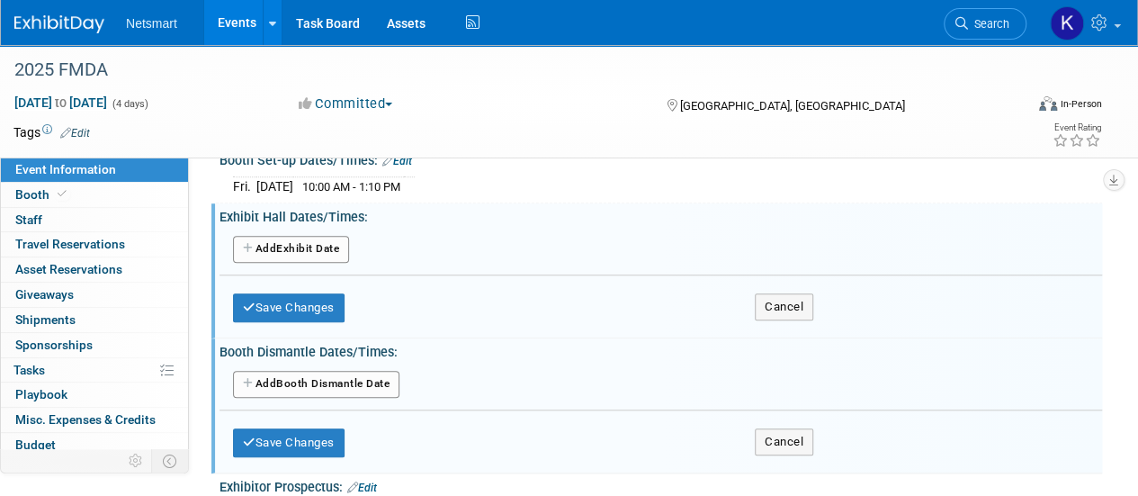
click at [383, 368] on div "Add Another Booth Dismantle Date" at bounding box center [661, 385] width 883 height 34
click at [380, 375] on button "Add Another Booth Dismantle Date" at bounding box center [316, 384] width 166 height 27
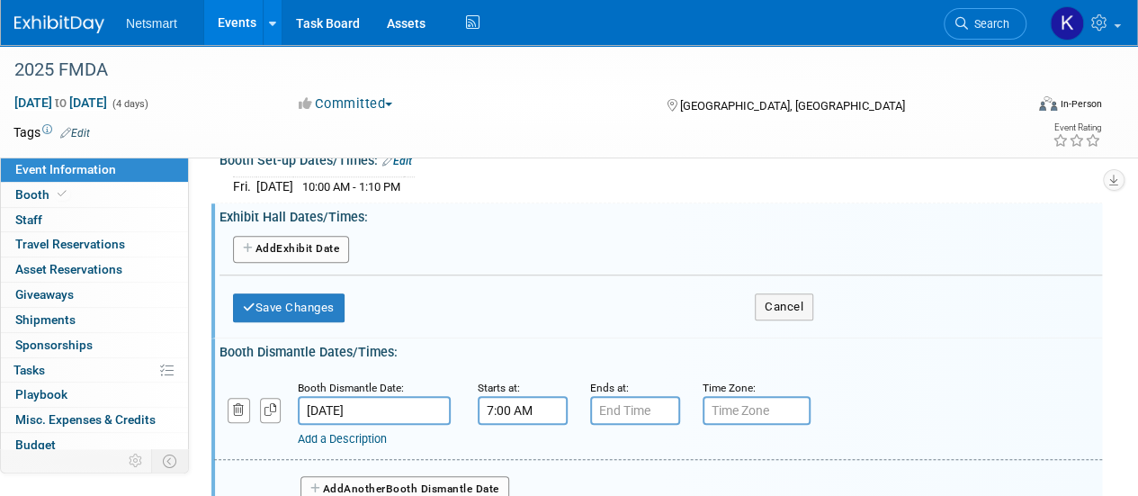
click at [497, 399] on input "7:00 AM" at bounding box center [523, 410] width 90 height 29
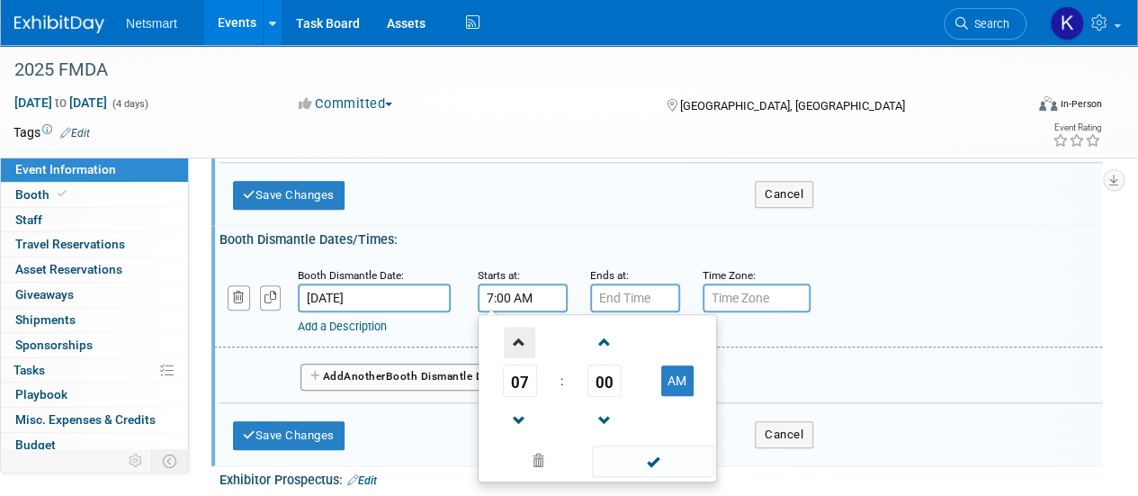
click at [521, 340] on span at bounding box center [519, 342] width 31 height 31
click at [612, 368] on span "00" at bounding box center [605, 380] width 34 height 32
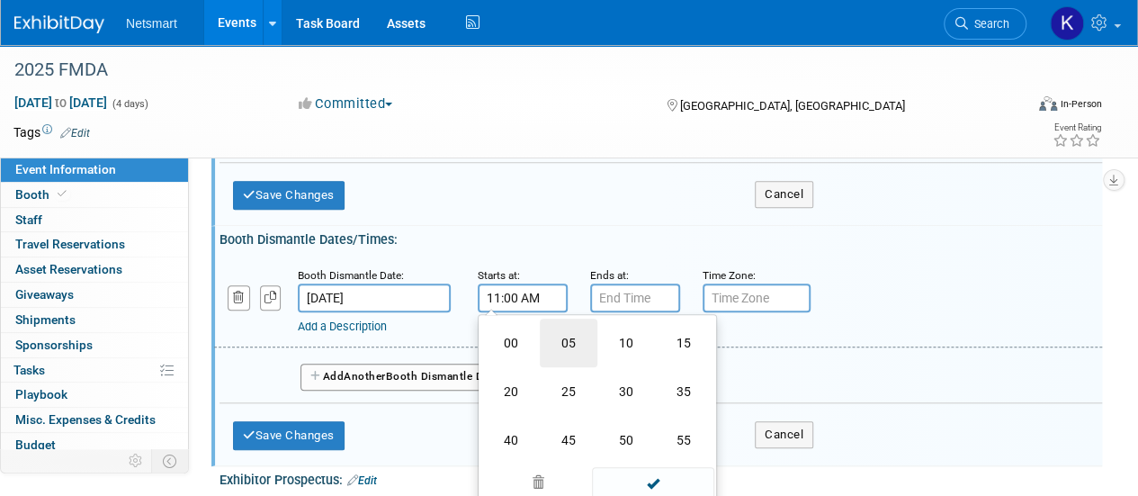
click at [576, 342] on td "05" at bounding box center [569, 343] width 58 height 49
type input "11:05 AM"
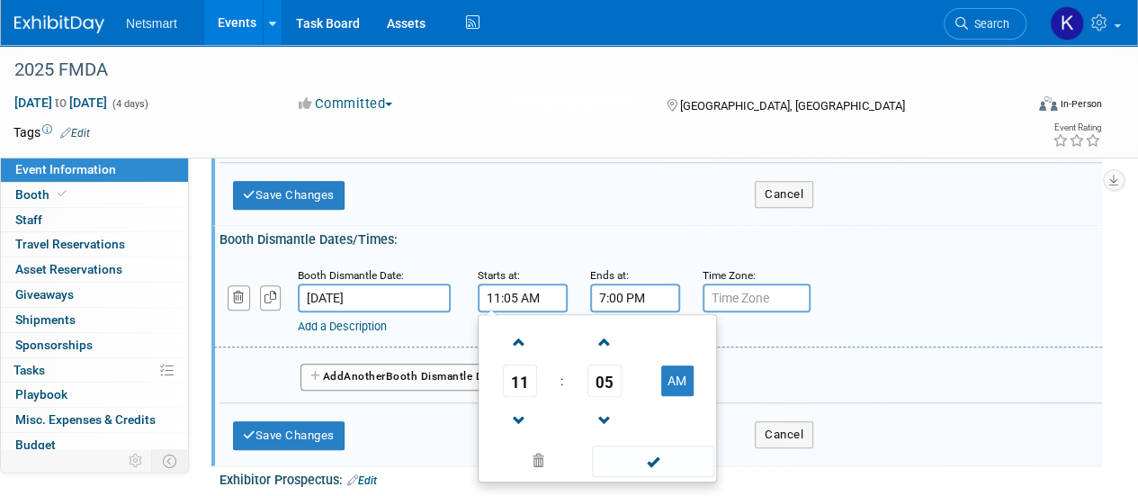
click at [641, 294] on input "7:00 PM" at bounding box center [635, 297] width 90 height 29
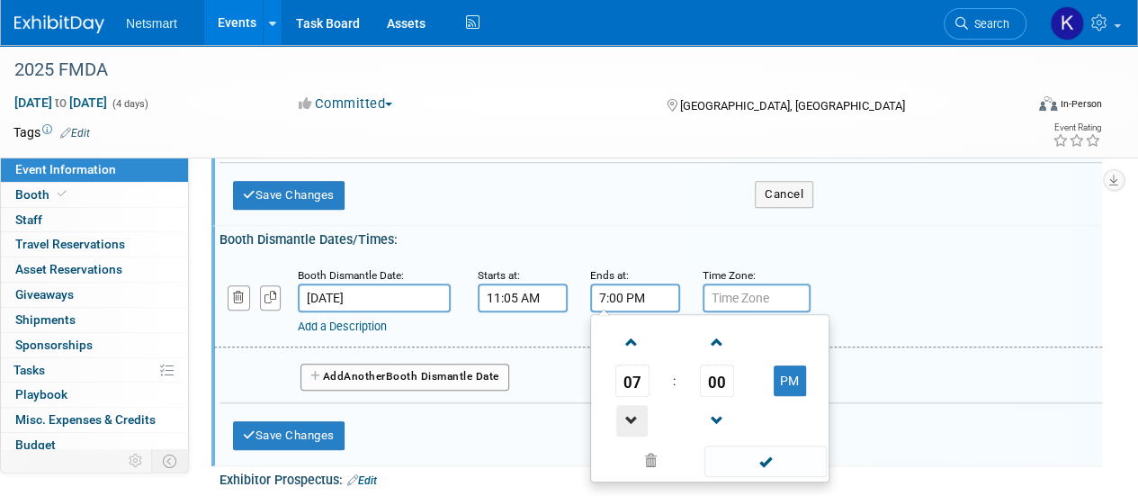
click at [631, 418] on span at bounding box center [631, 420] width 31 height 31
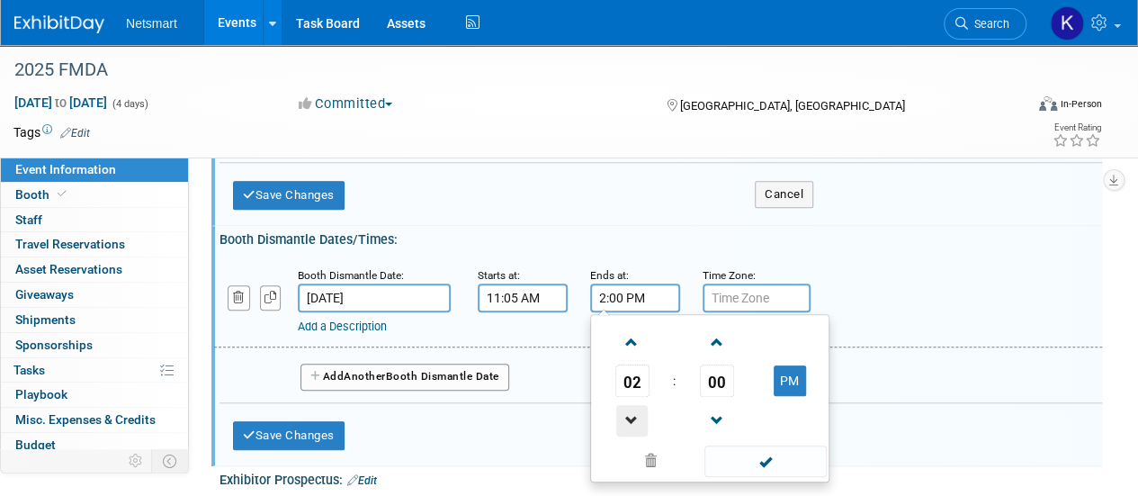
click at [634, 420] on span at bounding box center [631, 420] width 31 height 31
click at [643, 327] on span at bounding box center [631, 342] width 31 height 31
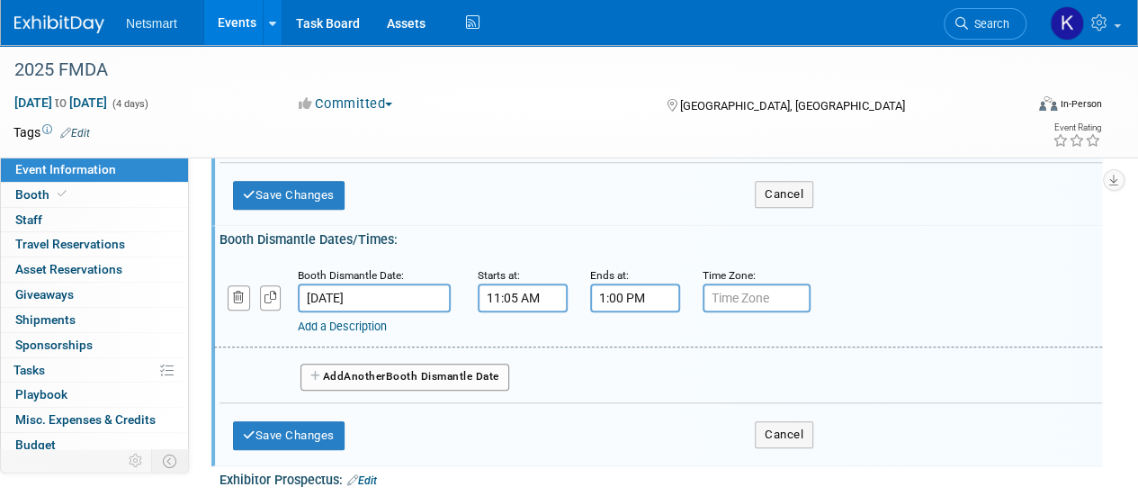
click at [610, 283] on input "1:00 PM" at bounding box center [635, 297] width 90 height 29
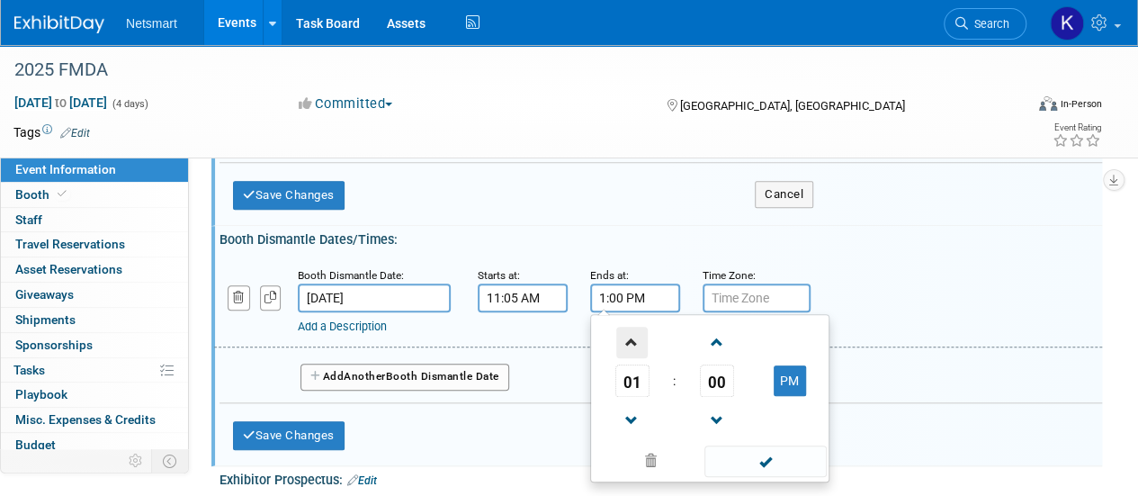
click at [623, 339] on span at bounding box center [631, 342] width 31 height 31
type input "2:00 PM"
click at [770, 450] on span at bounding box center [765, 460] width 121 height 31
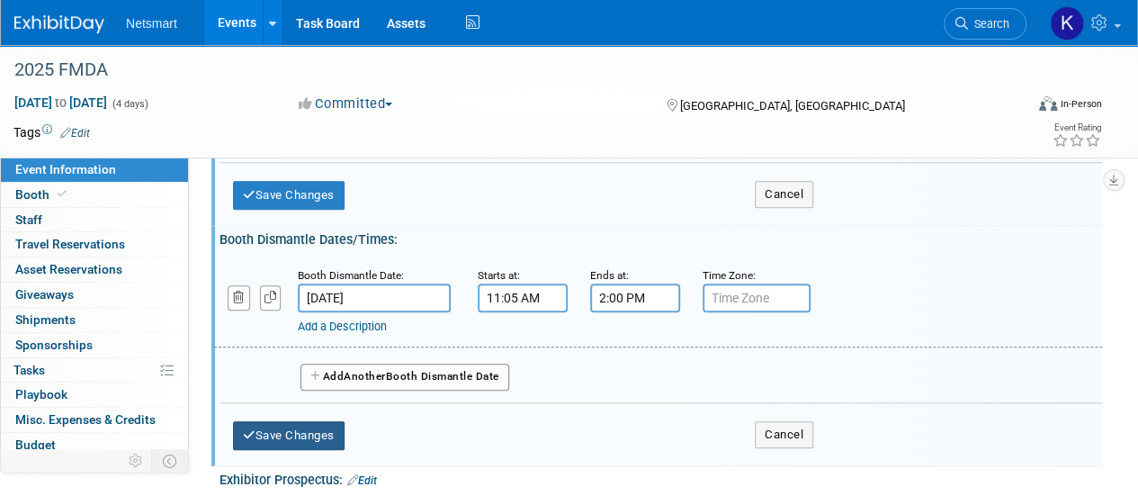
click at [322, 421] on button "Save Changes" at bounding box center [289, 435] width 112 height 29
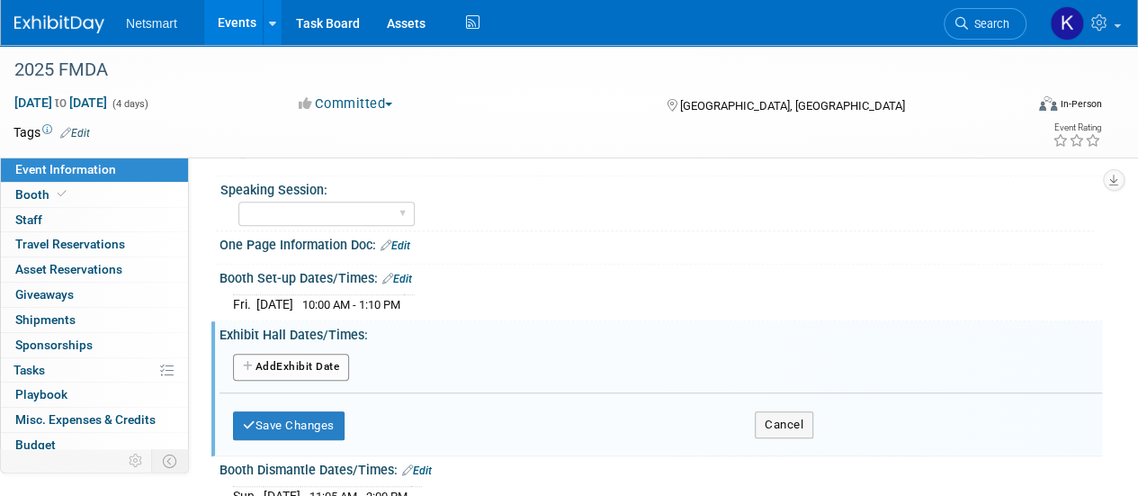
scroll to position [492, 0]
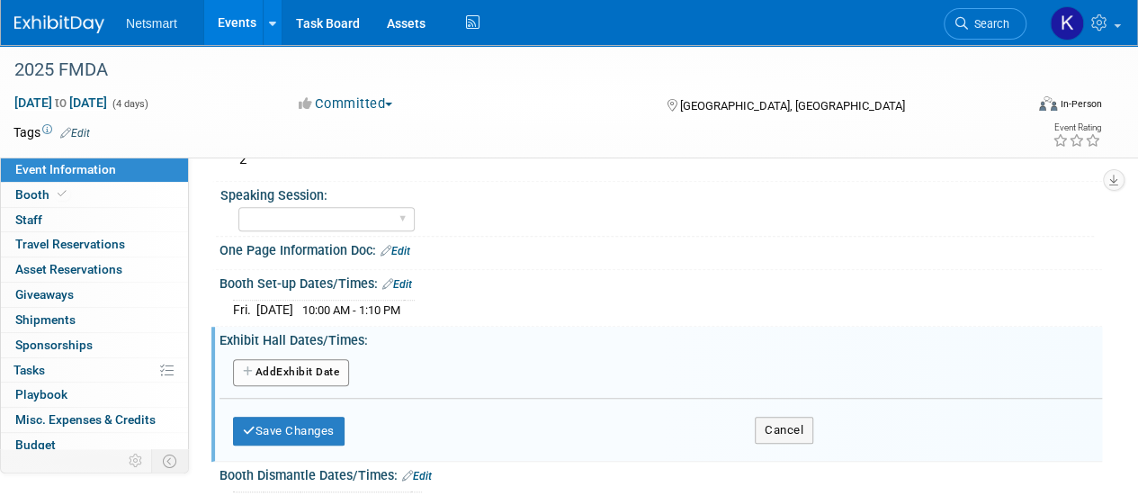
click at [320, 368] on button "Add Another Exhibit Date" at bounding box center [291, 372] width 116 height 27
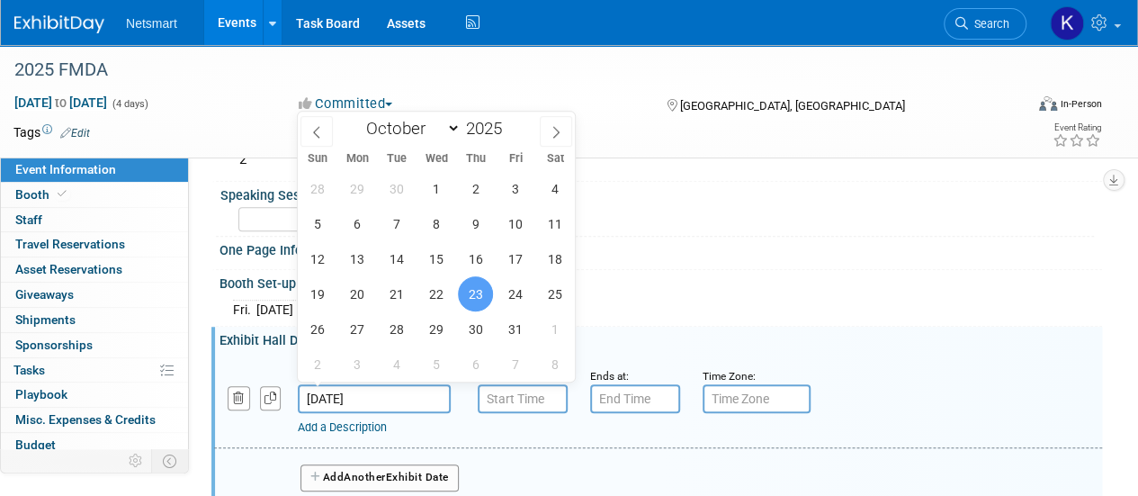
click at [385, 384] on input "[DATE]" at bounding box center [374, 398] width 153 height 29
click at [530, 292] on span "24" at bounding box center [515, 293] width 35 height 35
type input "Oct 24, 2025"
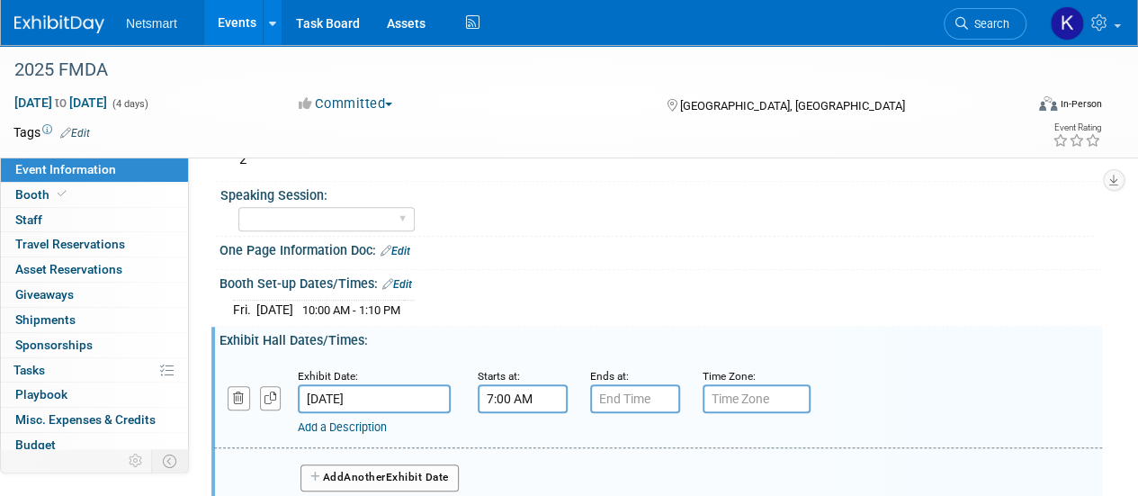
click at [513, 388] on input "7:00 AM" at bounding box center [523, 398] width 90 height 29
click at [526, 427] on span at bounding box center [519, 442] width 31 height 31
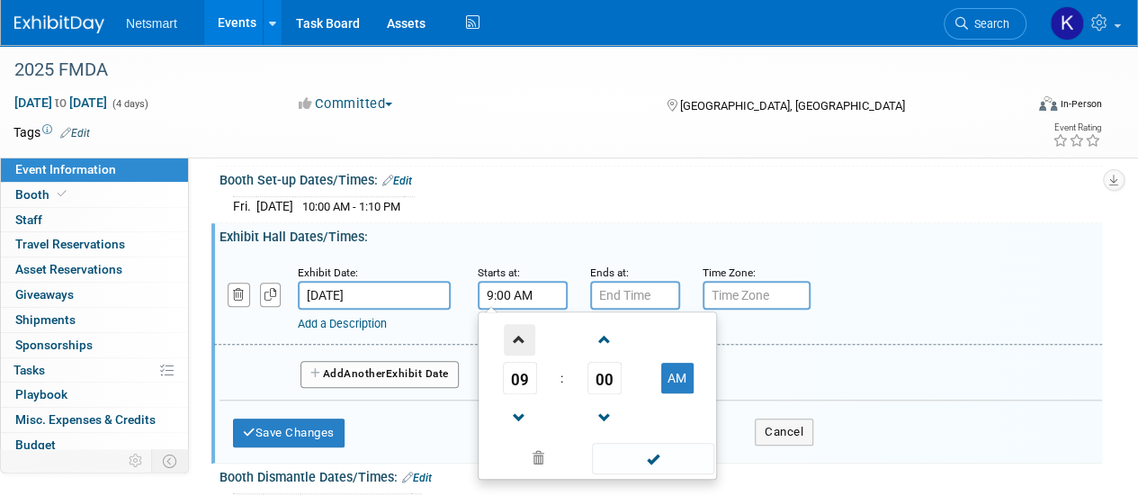
scroll to position [597, 0]
click at [517, 349] on link at bounding box center [520, 338] width 34 height 46
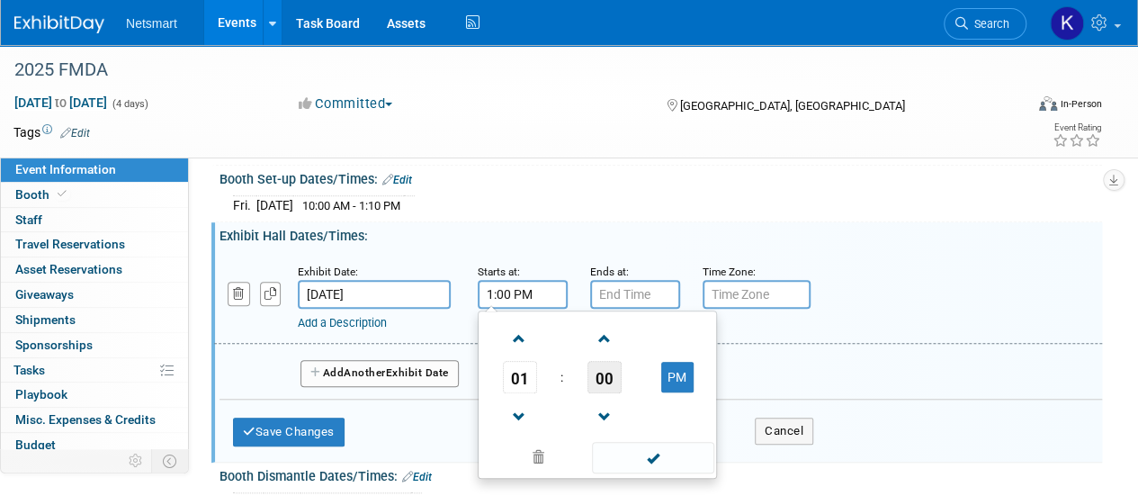
click at [592, 361] on span "00" at bounding box center [605, 377] width 34 height 32
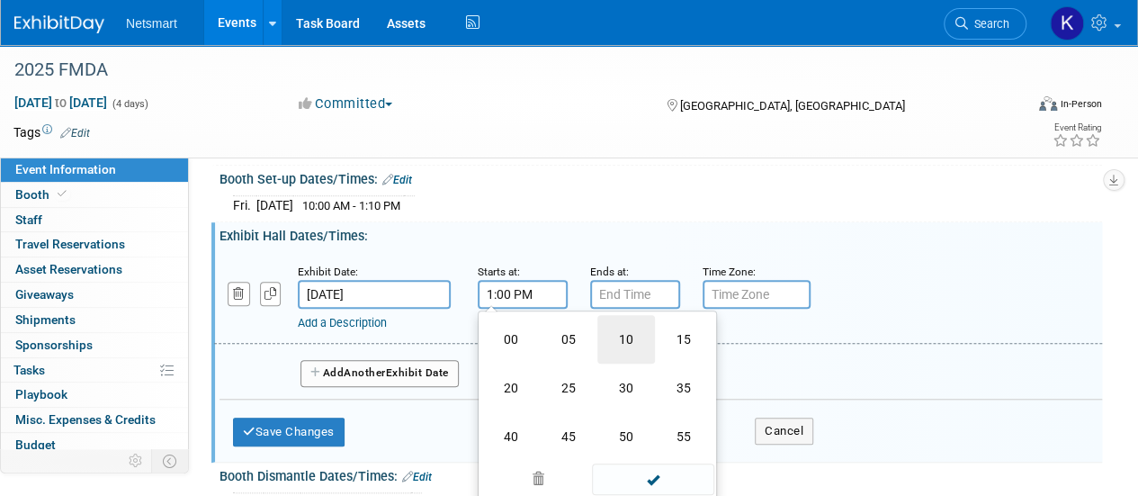
click at [633, 343] on td "10" at bounding box center [627, 339] width 58 height 49
type input "1:10 PM"
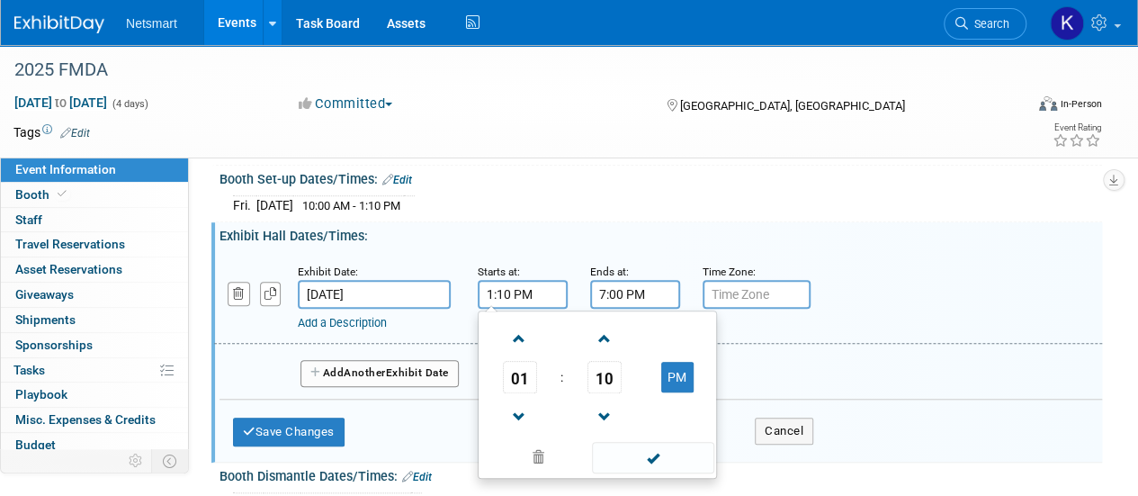
click at [629, 296] on input "7:00 PM" at bounding box center [635, 294] width 90 height 29
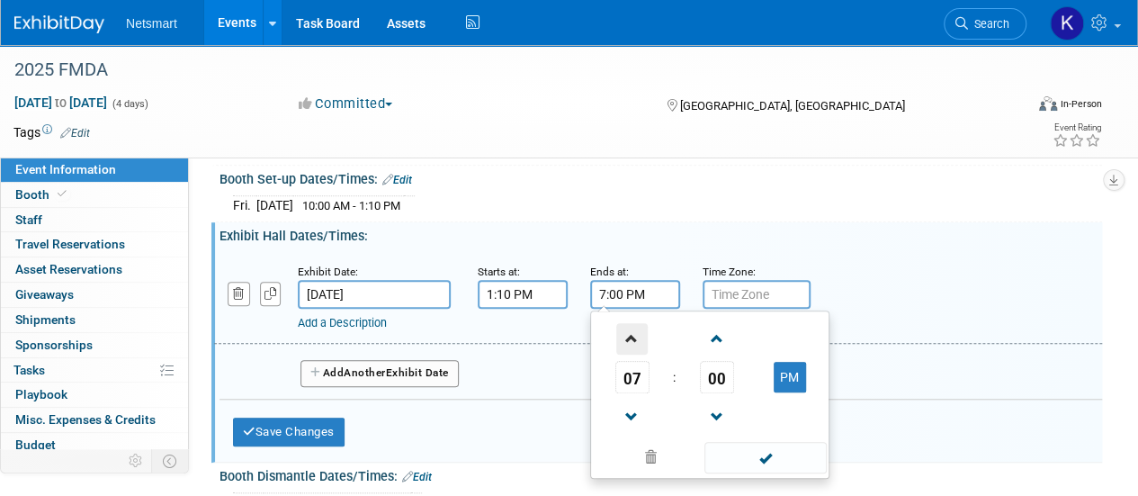
click at [632, 329] on span at bounding box center [631, 338] width 31 height 31
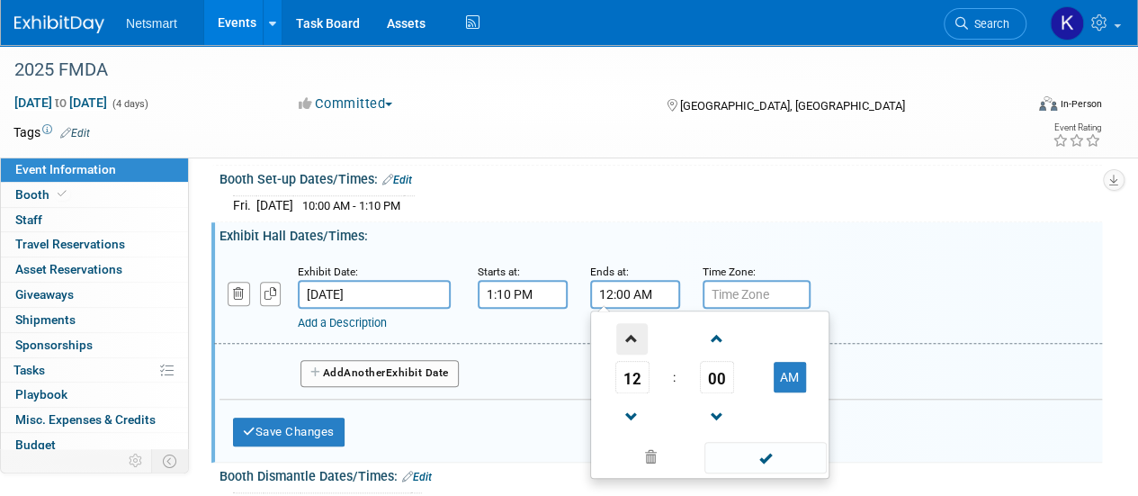
click at [632, 329] on span at bounding box center [631, 338] width 31 height 31
click at [634, 336] on span at bounding box center [631, 338] width 31 height 31
click at [724, 370] on span "00" at bounding box center [717, 377] width 34 height 32
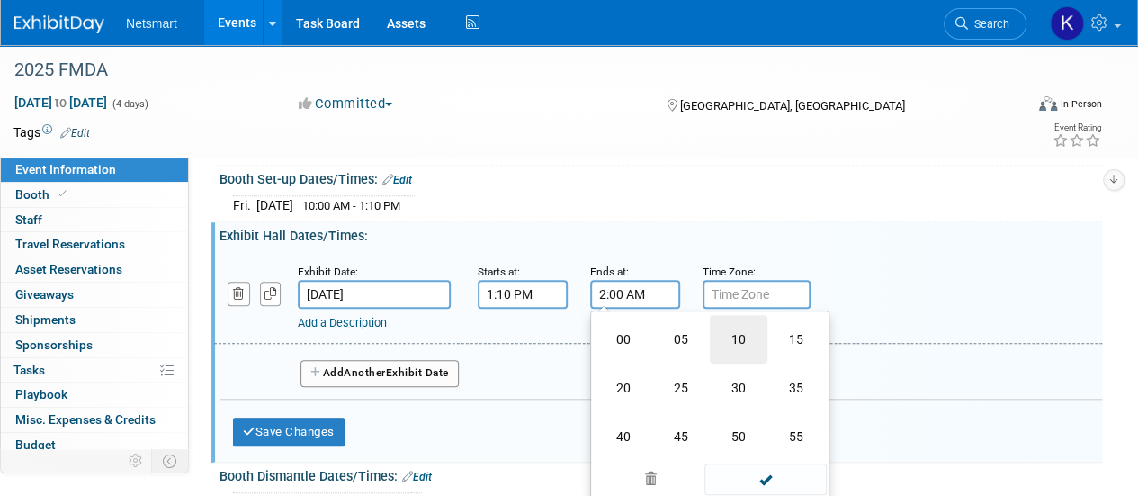
click at [726, 349] on td "10" at bounding box center [739, 339] width 58 height 49
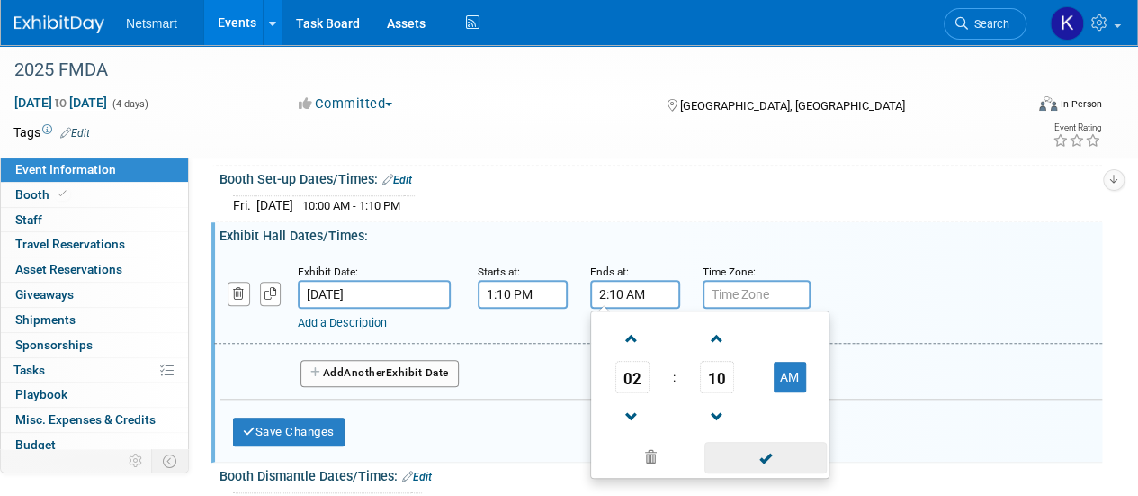
click at [751, 444] on span at bounding box center [765, 457] width 121 height 31
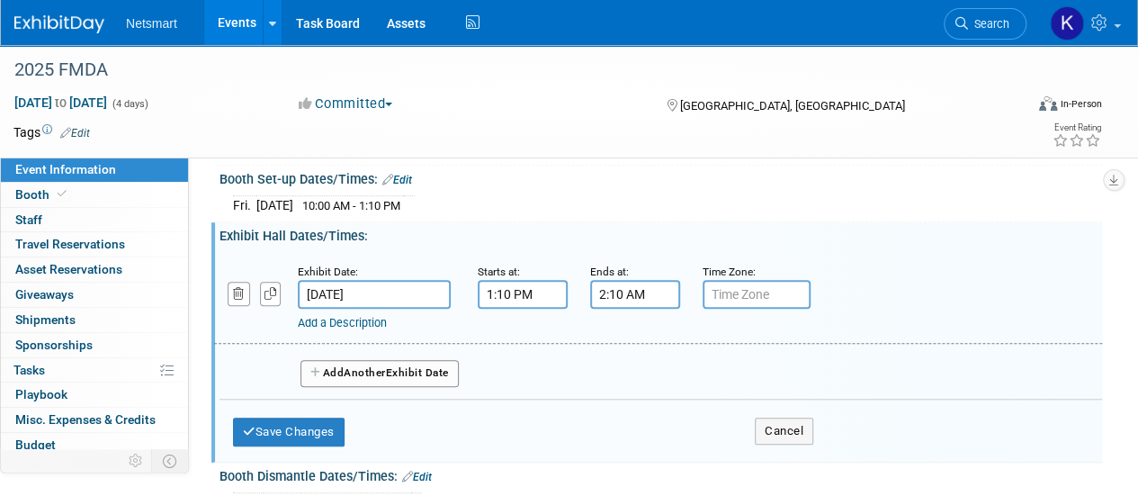
click at [650, 301] on input "2:10 AM" at bounding box center [635, 294] width 90 height 29
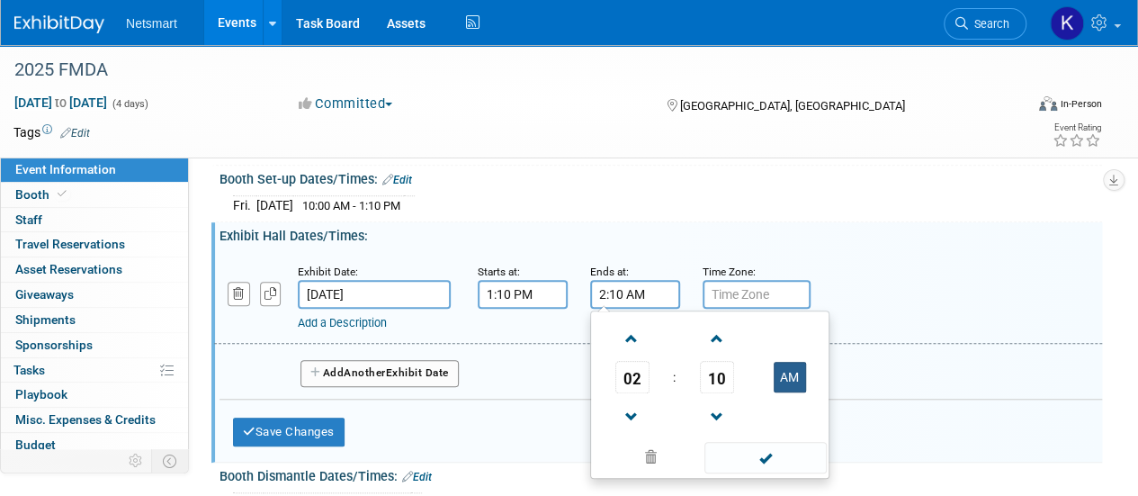
click at [791, 369] on button "AM" at bounding box center [790, 377] width 32 height 31
type input "2:10 PM"
click at [751, 451] on span at bounding box center [765, 457] width 121 height 31
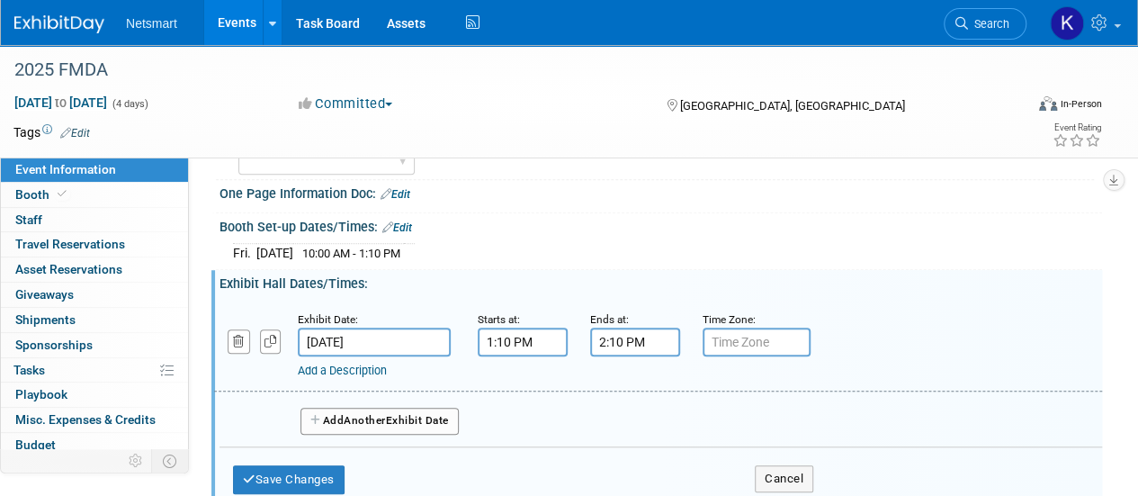
scroll to position [580, 0]
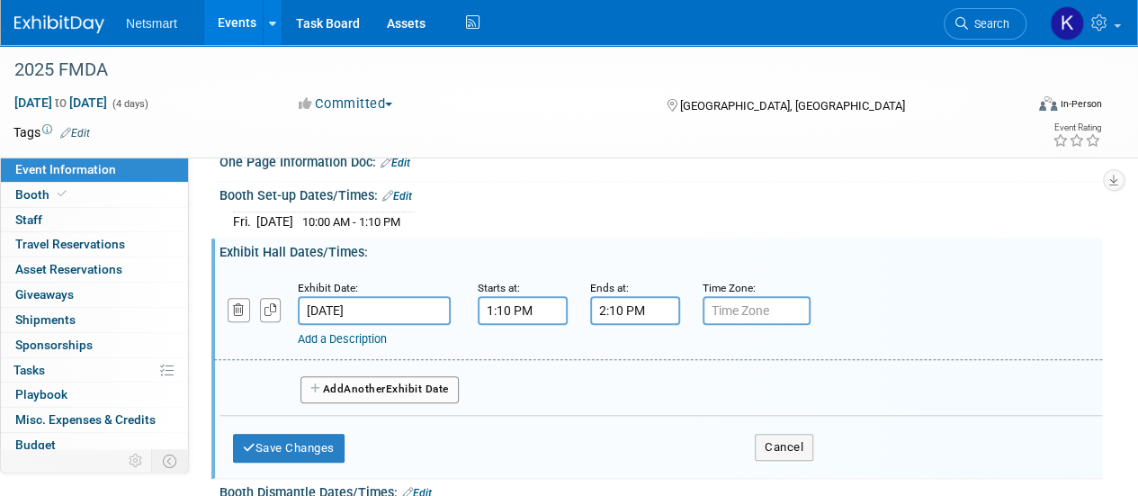
click at [350, 335] on link "Add a Description" at bounding box center [342, 338] width 89 height 13
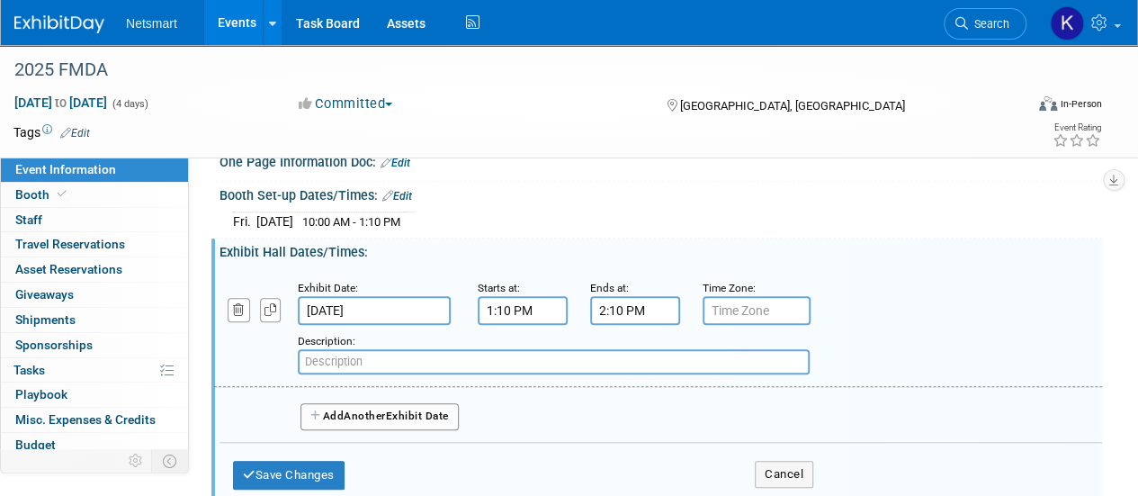
click at [338, 410] on button "Add Another Exhibit Date" at bounding box center [380, 416] width 158 height 27
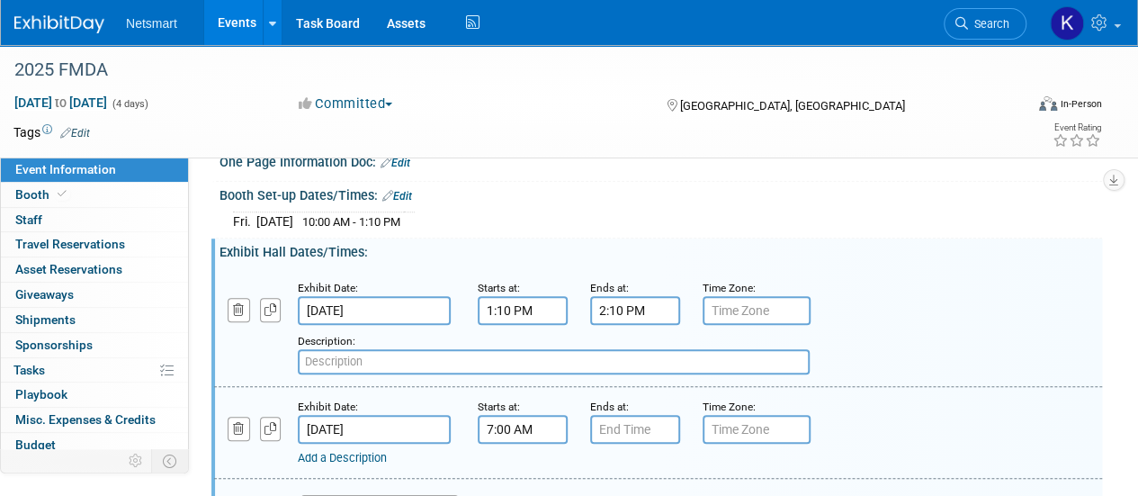
click at [544, 419] on input "7:00 AM" at bounding box center [523, 429] width 90 height 29
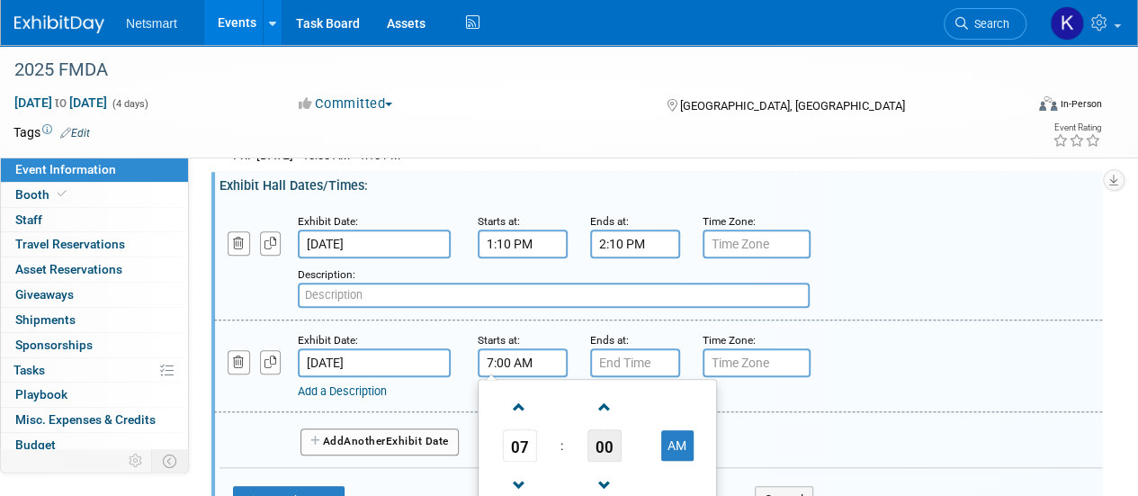
click at [599, 434] on span "00" at bounding box center [605, 445] width 34 height 32
click at [614, 438] on td "30" at bounding box center [627, 456] width 58 height 49
type input "7:30 AM"
click at [624, 358] on input "7:00 PM" at bounding box center [635, 362] width 90 height 29
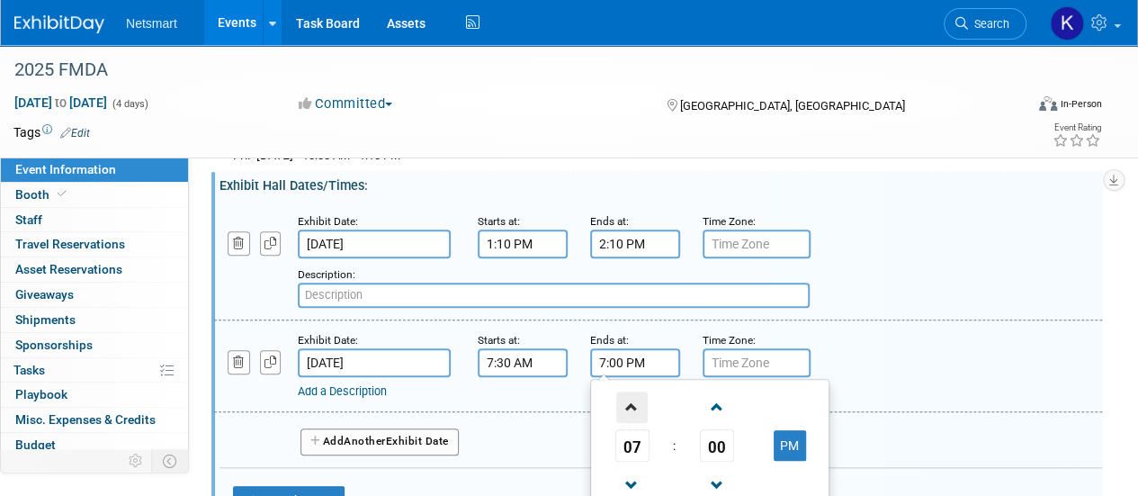
click at [638, 394] on span at bounding box center [631, 406] width 31 height 31
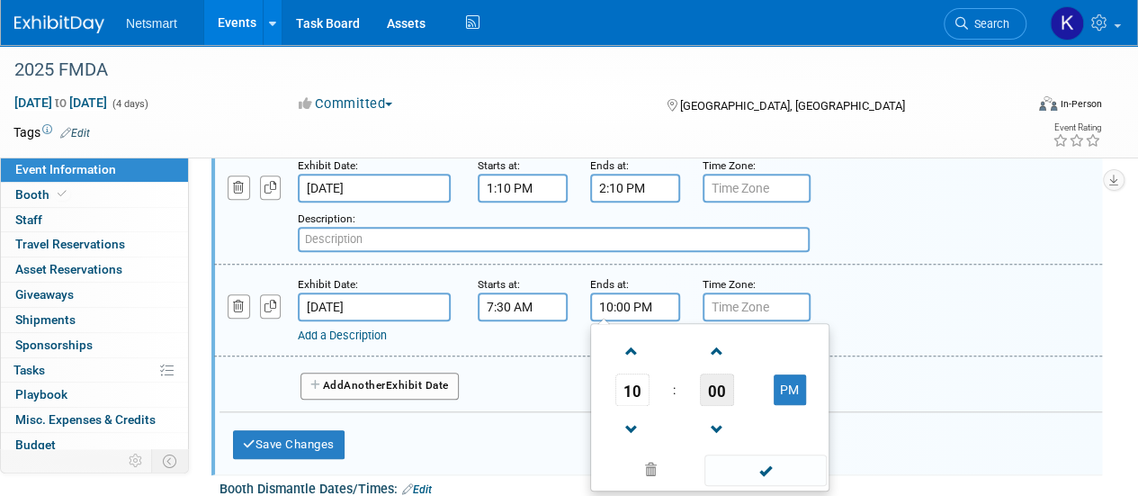
click at [709, 385] on span "00" at bounding box center [717, 389] width 34 height 32
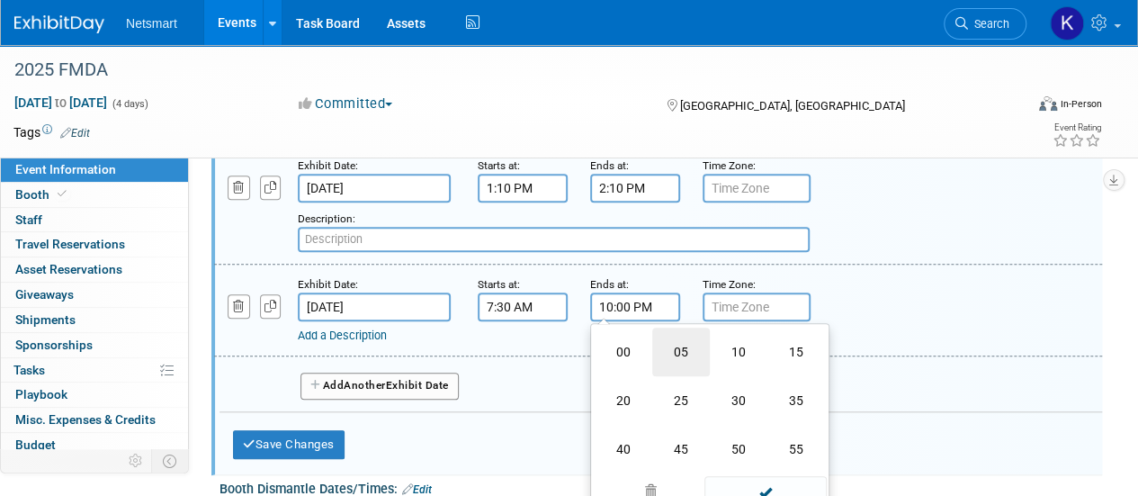
click at [675, 356] on td "05" at bounding box center [681, 352] width 58 height 49
type input "10:05 PM"
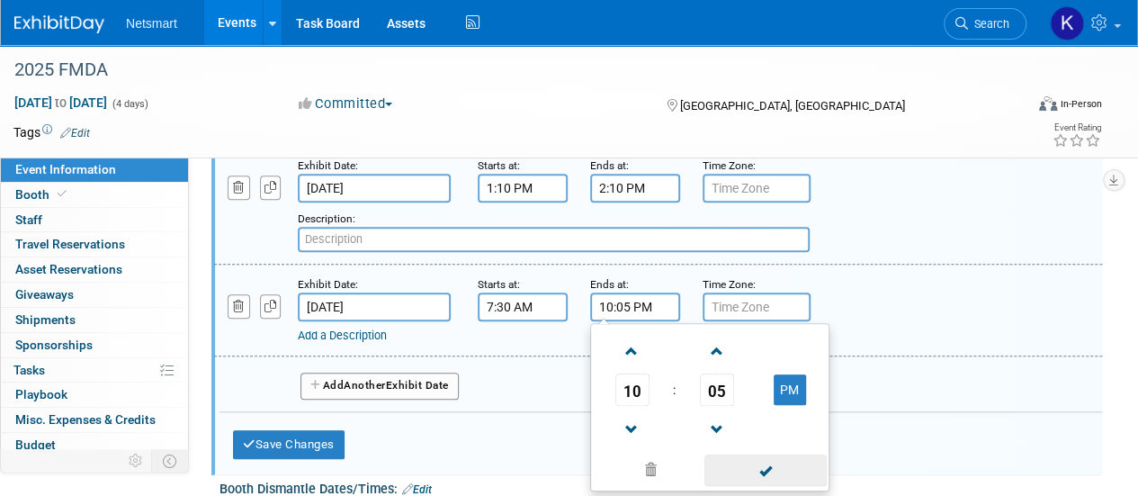
click at [729, 460] on span at bounding box center [765, 469] width 121 height 31
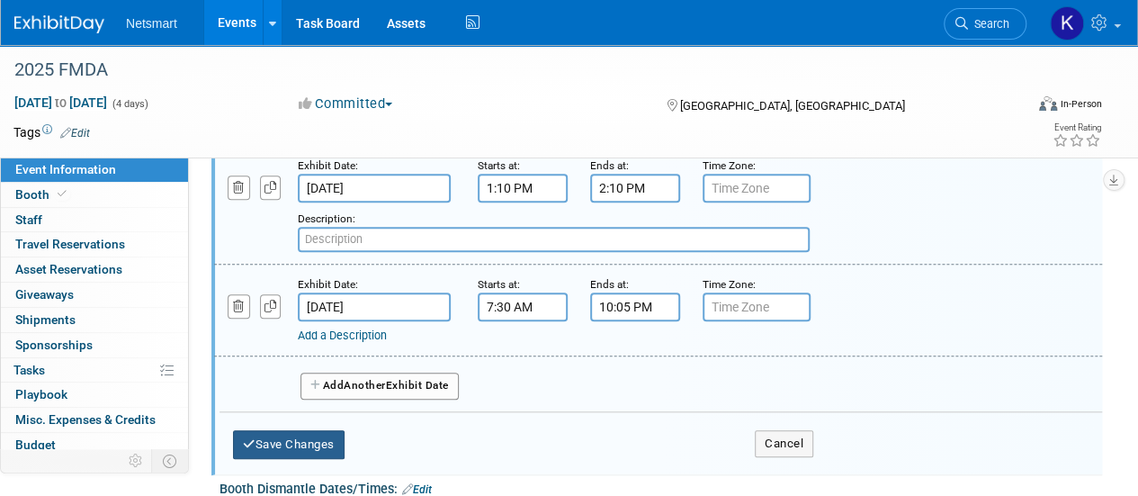
click at [320, 442] on button "Save Changes" at bounding box center [289, 444] width 112 height 29
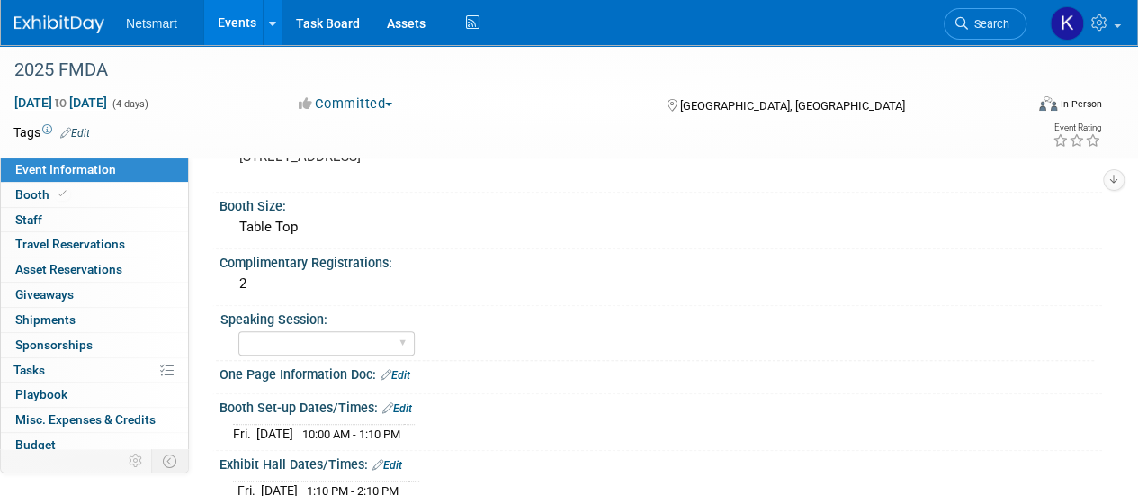
scroll to position [501, 0]
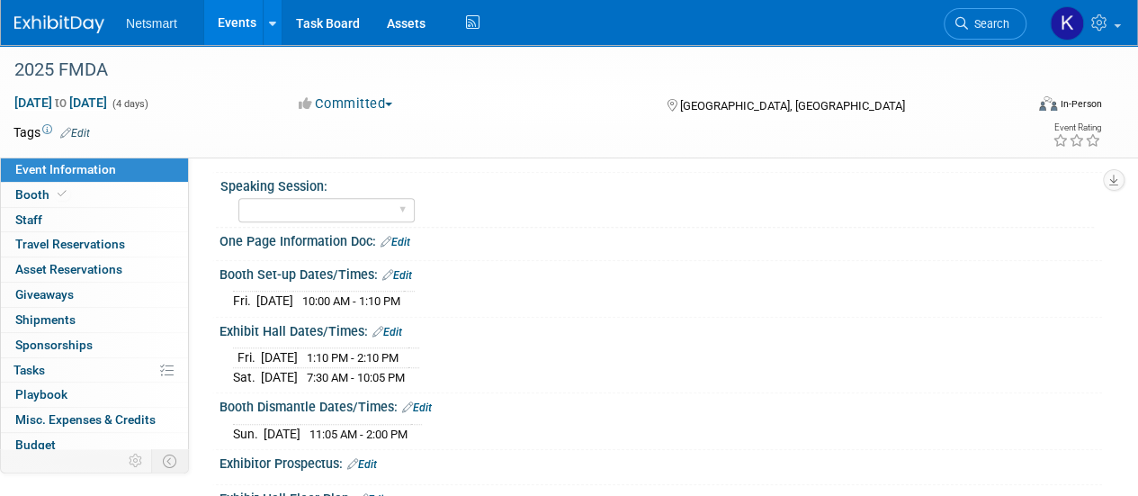
click at [409, 373] on td "7:30 AM - 10:05 PM" at bounding box center [353, 376] width 111 height 19
click at [402, 332] on link "Edit" at bounding box center [388, 332] width 30 height 13
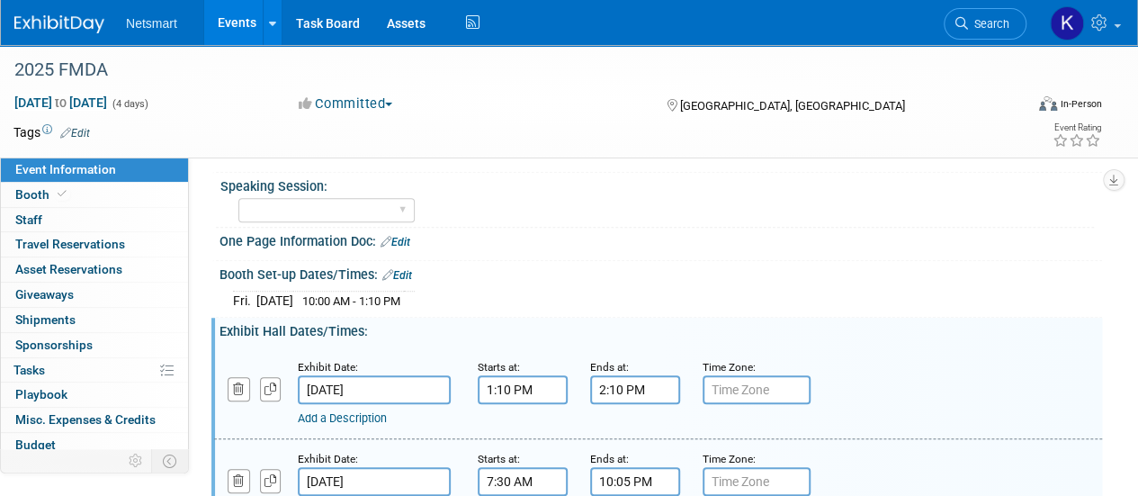
scroll to position [670, 0]
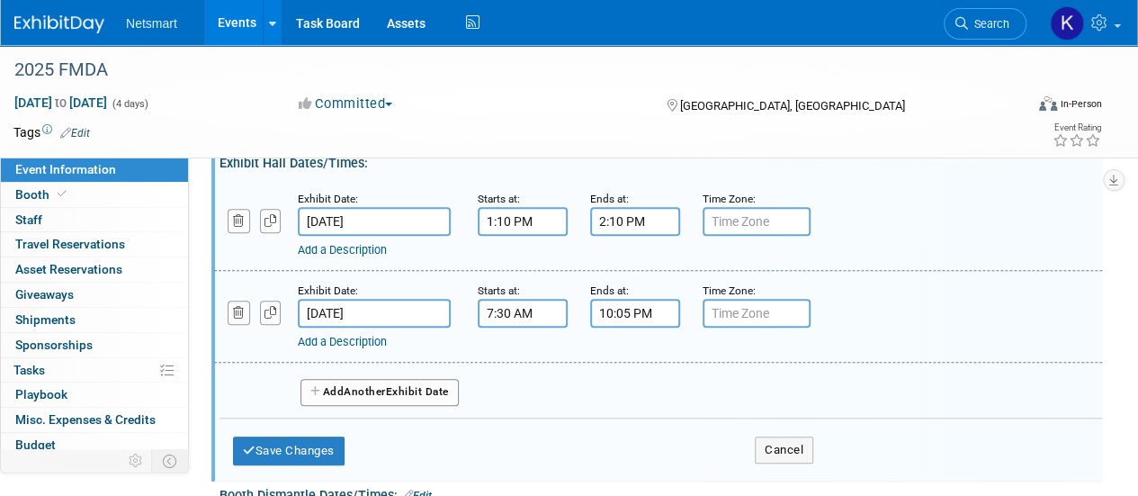
click at [645, 316] on input "10:05 PM" at bounding box center [635, 313] width 90 height 29
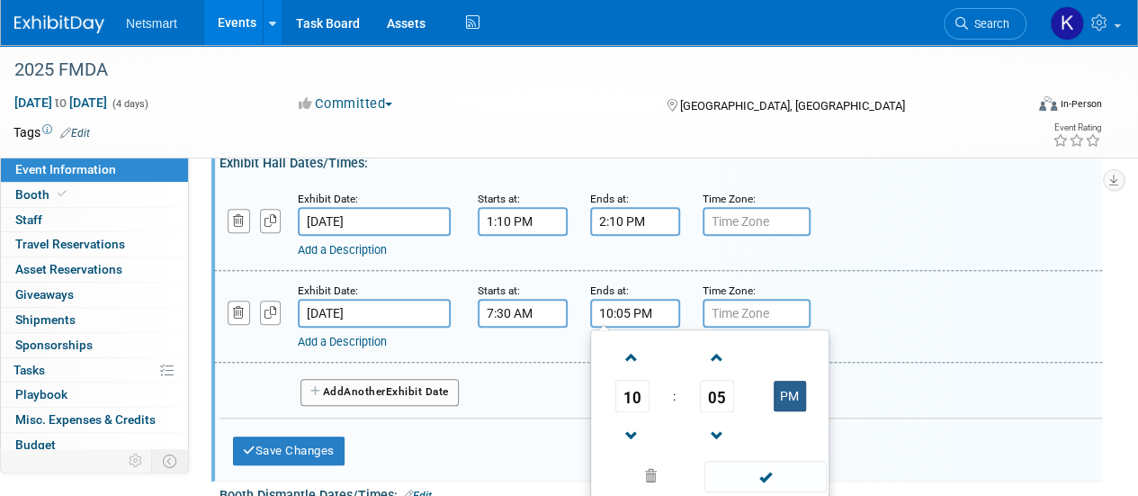
click at [779, 382] on button "PM" at bounding box center [790, 396] width 32 height 31
type input "10:05 AM"
click at [745, 489] on div "10 : 05 AM 12 01 02 03 04 05 06 07 08 09 10 11 00 05 10 15 20 25 30 35 40 45 50…" at bounding box center [709, 413] width 239 height 168
click at [769, 474] on span at bounding box center [765, 476] width 121 height 31
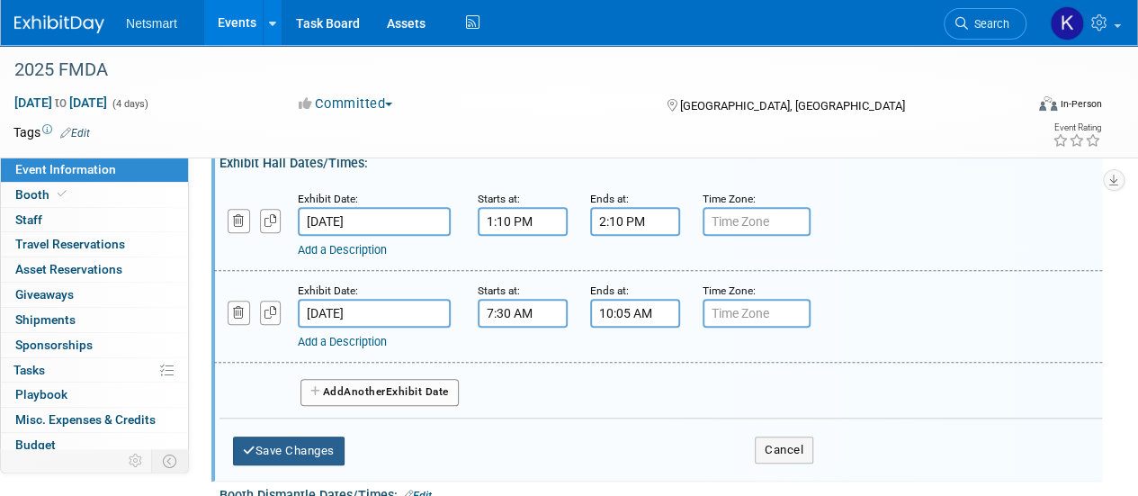
click at [299, 454] on button "Save Changes" at bounding box center [289, 450] width 112 height 29
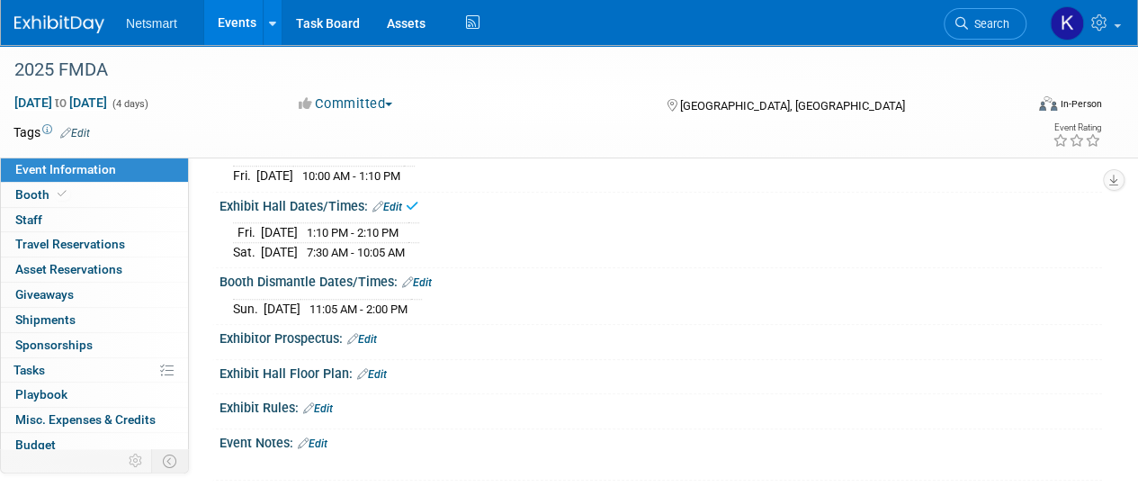
scroll to position [625, 0]
